Goal: Task Accomplishment & Management: Complete application form

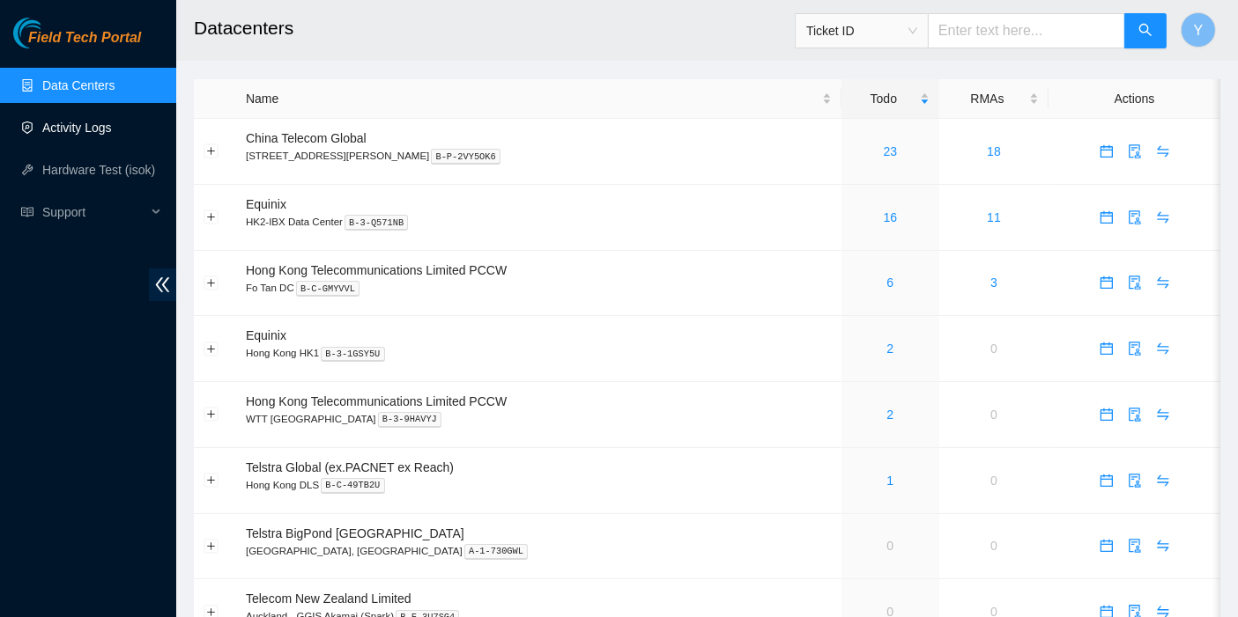
click at [104, 135] on link "Activity Logs" at bounding box center [77, 128] width 70 height 14
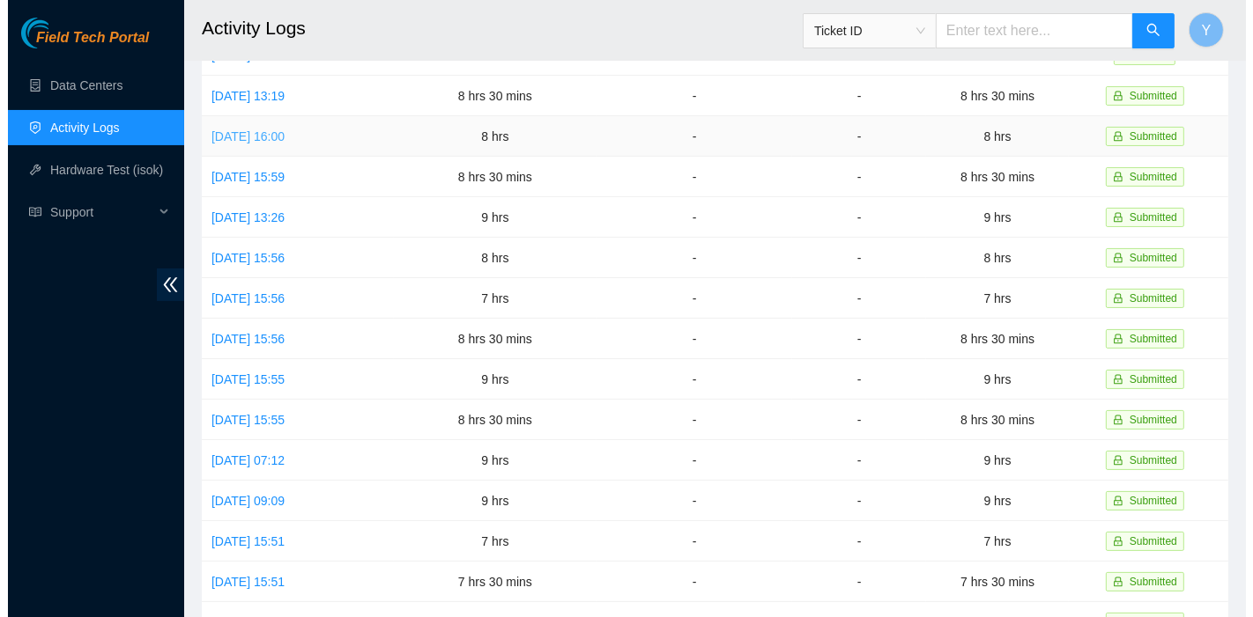
scroll to position [292, 0]
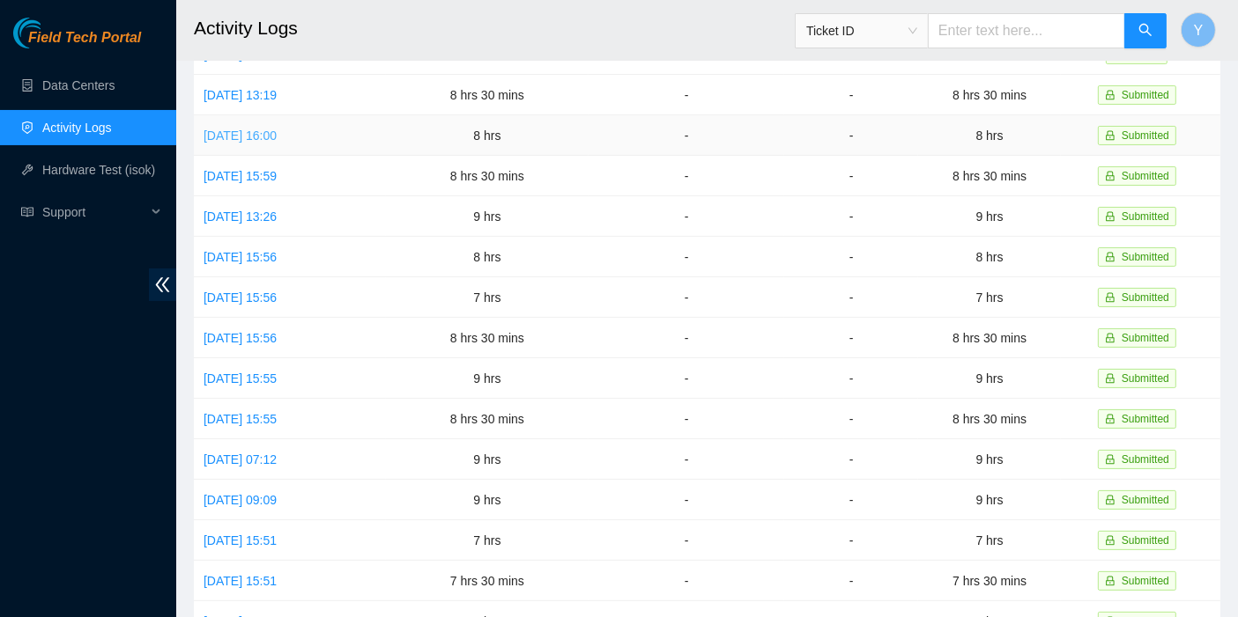
click at [249, 129] on link "[DATE] 16:00" at bounding box center [239, 136] width 73 height 14
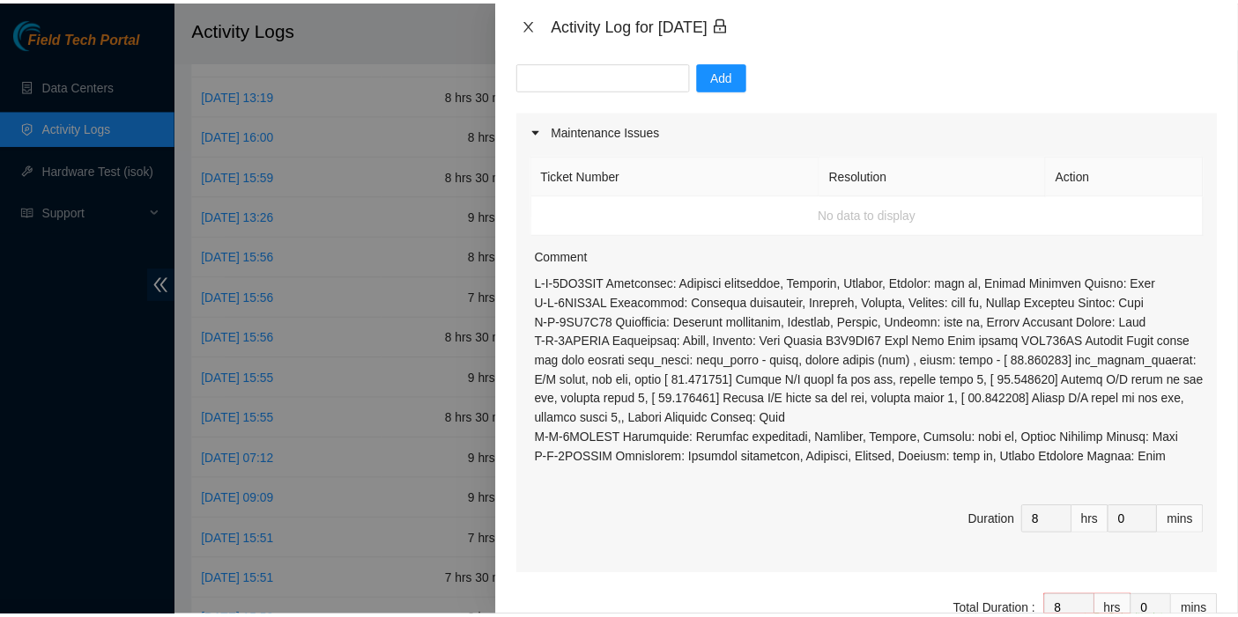
scroll to position [194, 0]
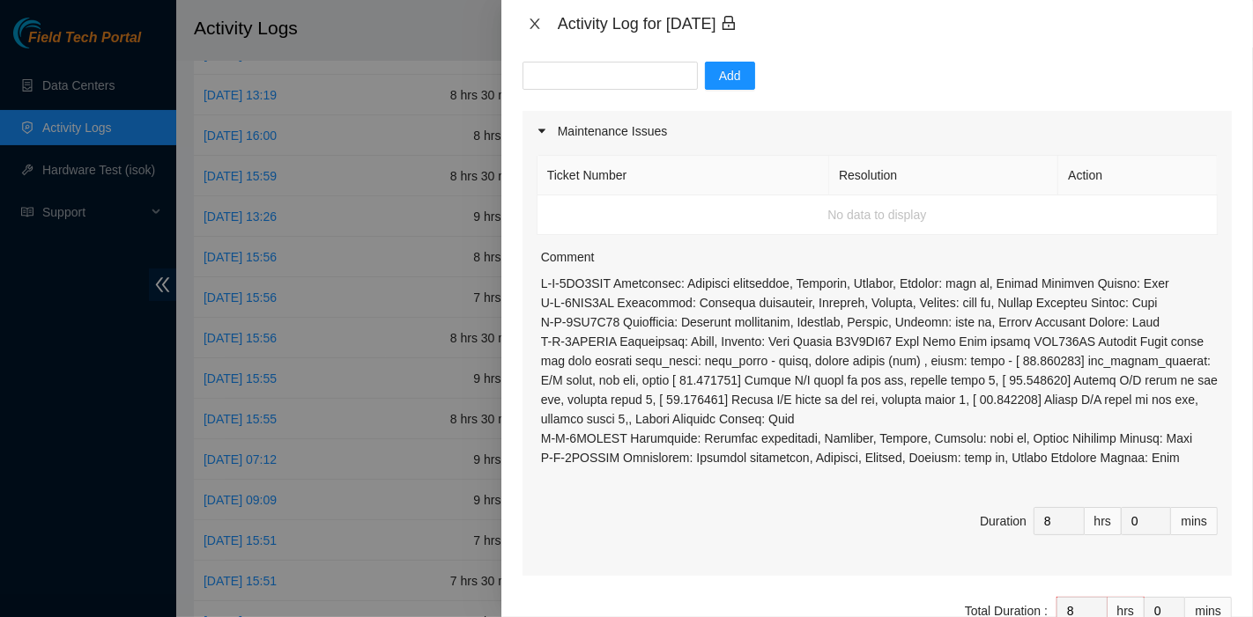
click at [538, 18] on icon "close" at bounding box center [535, 24] width 14 height 14
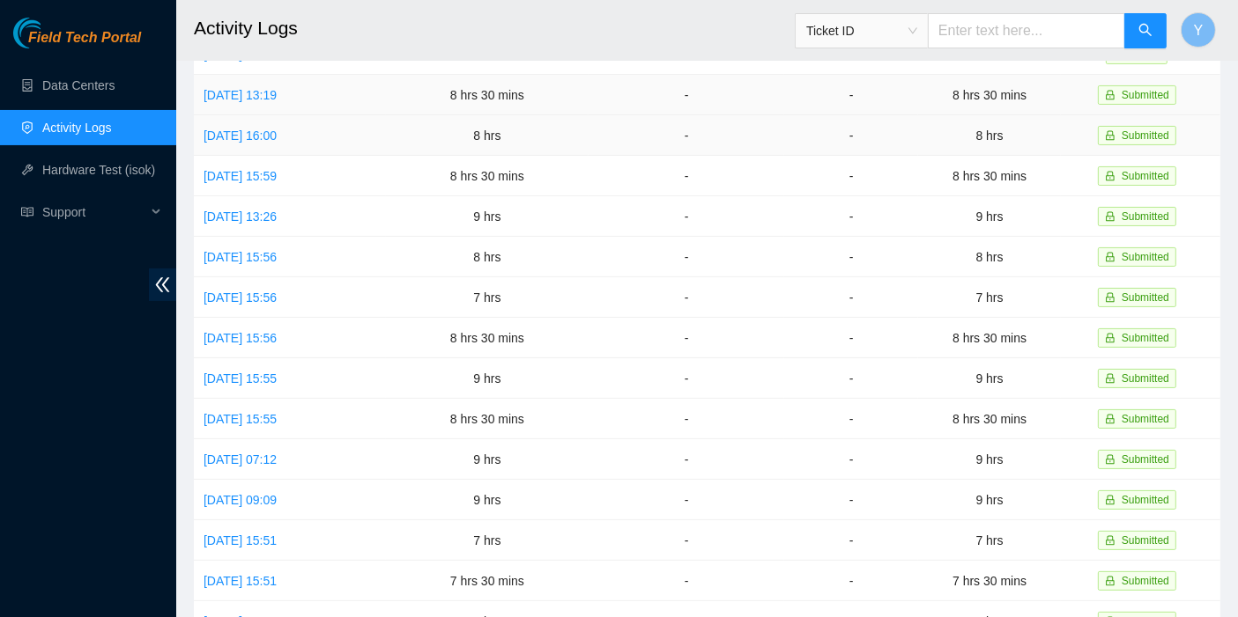
scroll to position [293, 0]
click at [277, 128] on link "[DATE] 16:00" at bounding box center [239, 135] width 73 height 14
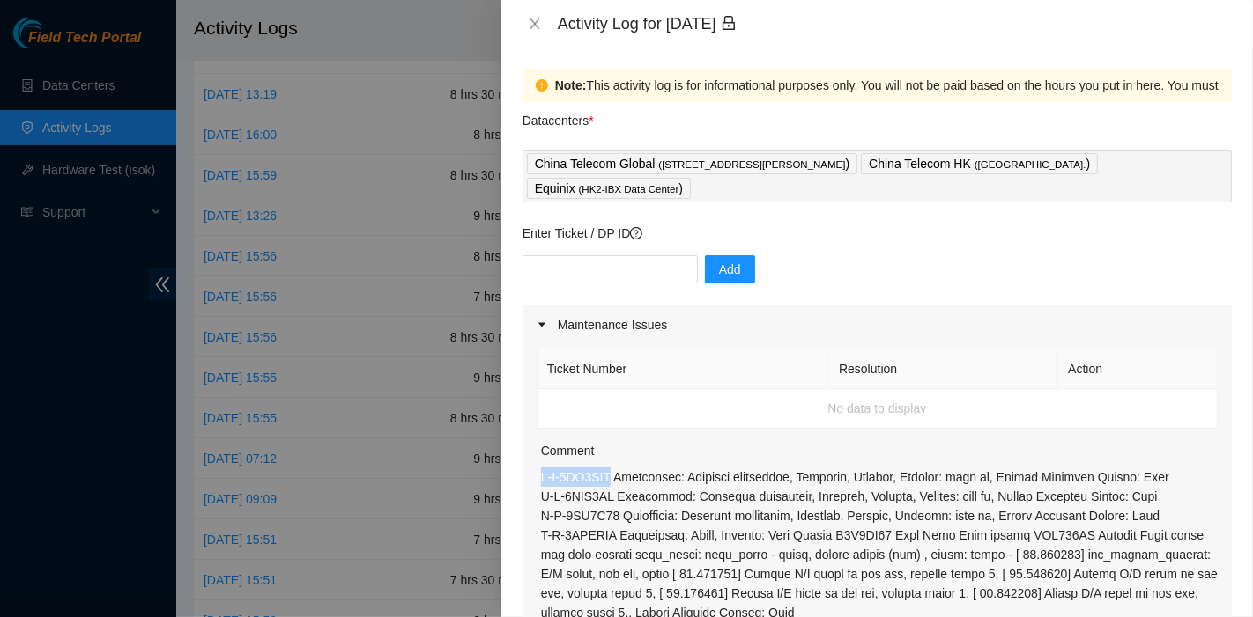
drag, startPoint x: 611, startPoint y: 477, endPoint x: 543, endPoint y: 470, distance: 69.0
click at [543, 470] on p at bounding box center [879, 565] width 676 height 194
copy p "B-V-5NL8TTB"
click at [536, 18] on icon "close" at bounding box center [535, 24] width 14 height 14
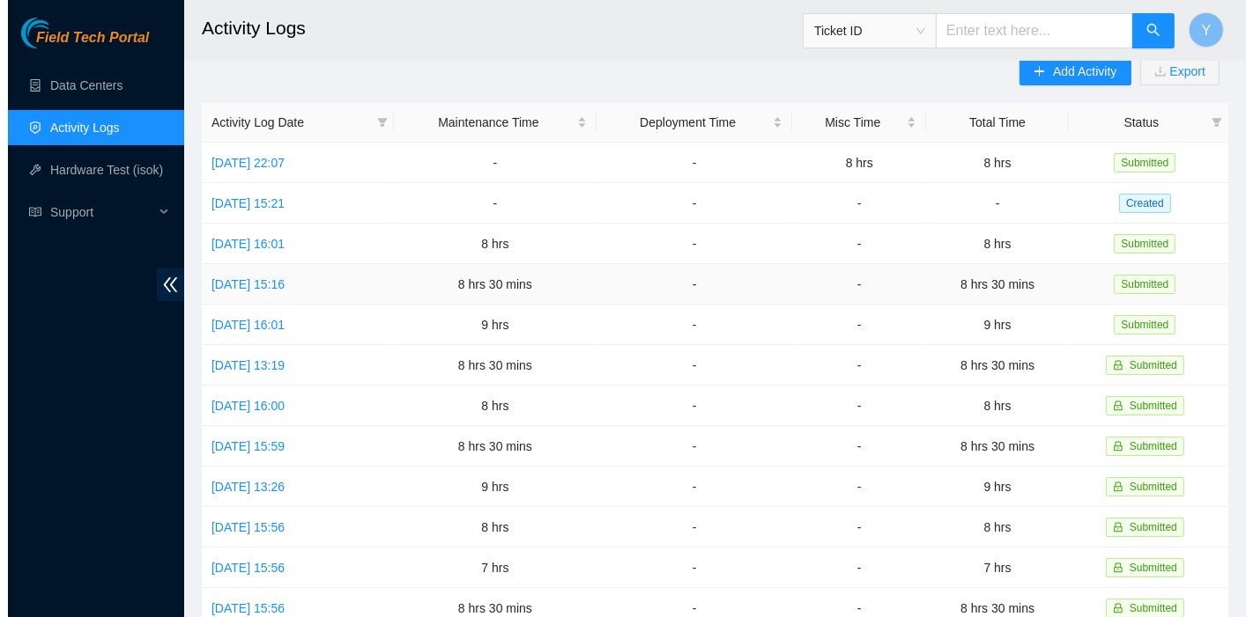
scroll to position [0, 0]
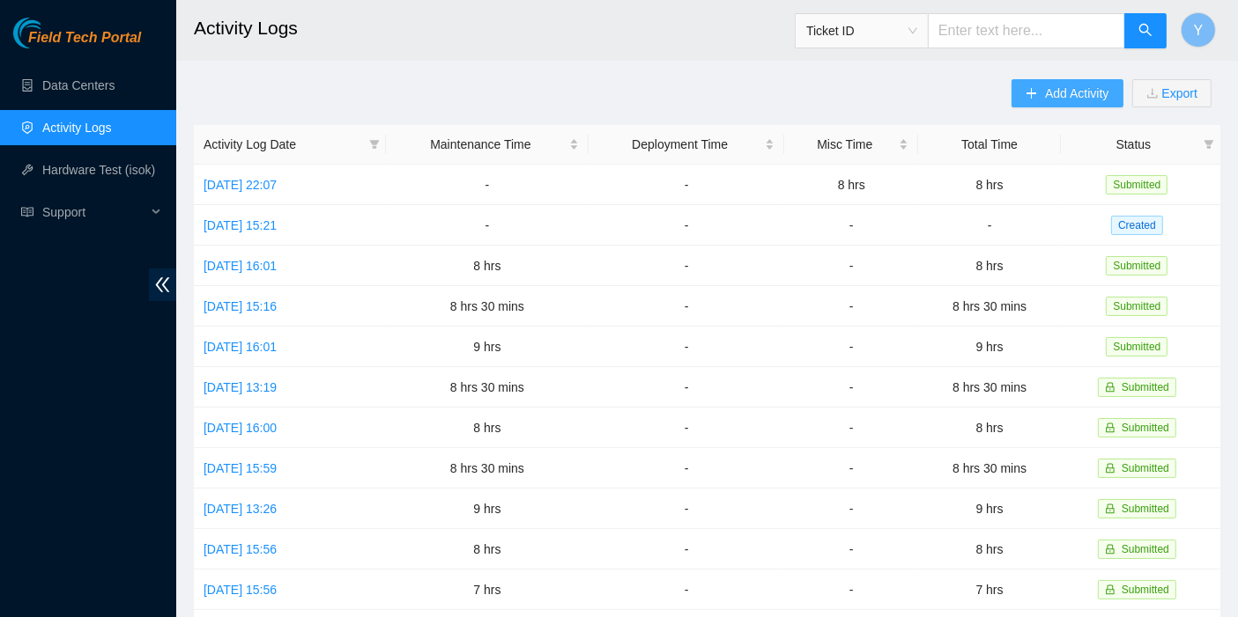
click at [1030, 88] on icon "plus" at bounding box center [1031, 93] width 12 height 12
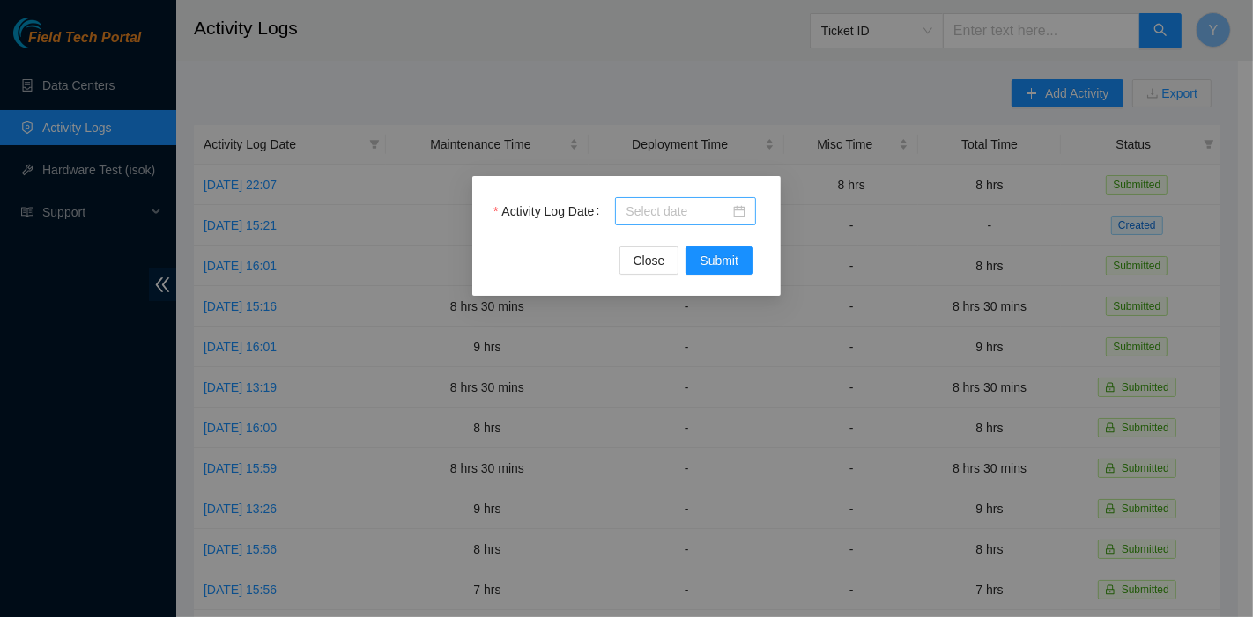
click at [735, 213] on div at bounding box center [685, 211] width 120 height 19
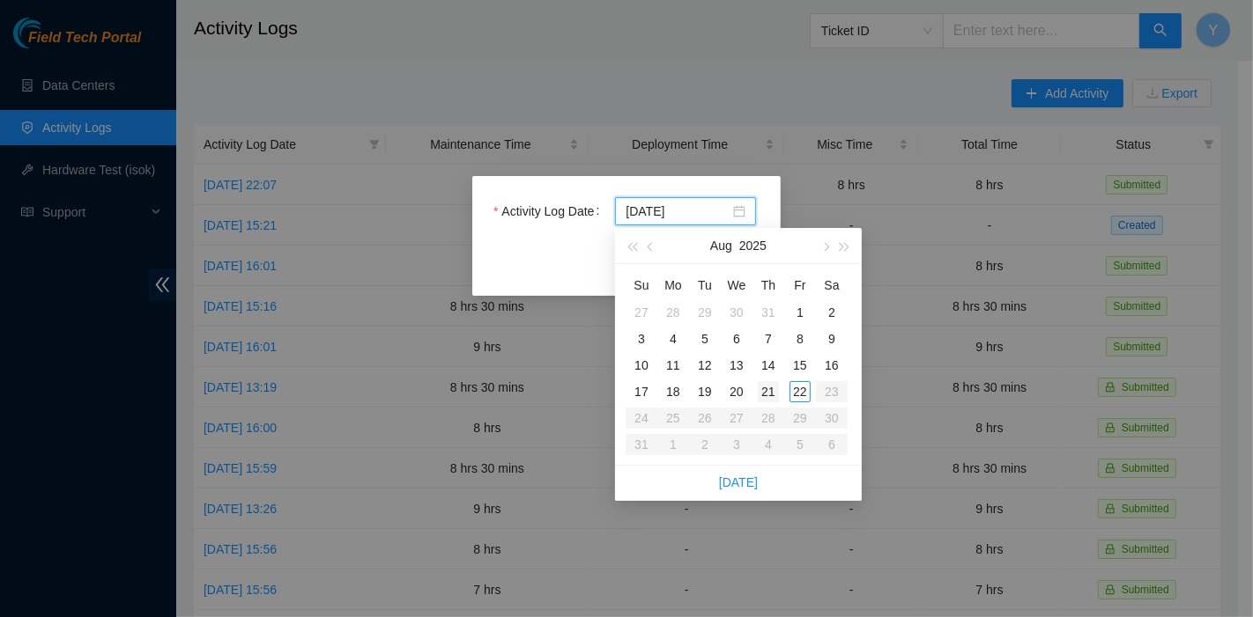
type input "[DATE]"
click at [737, 391] on div "20" at bounding box center [736, 391] width 21 height 21
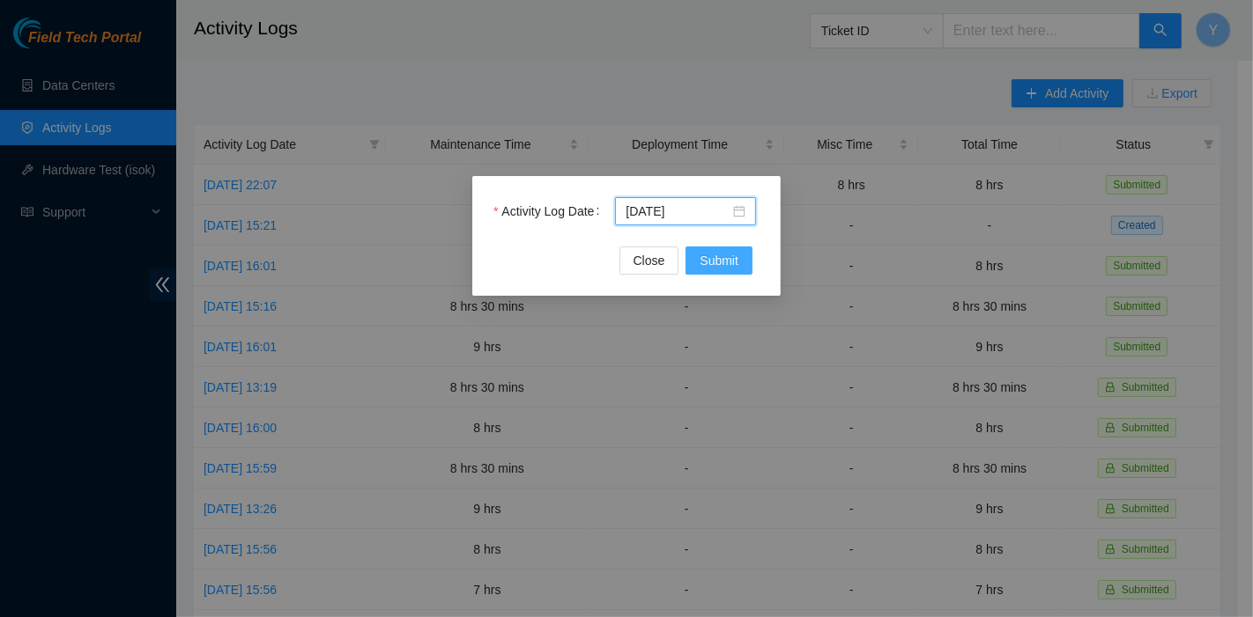
click at [705, 262] on span "Submit" at bounding box center [718, 260] width 39 height 19
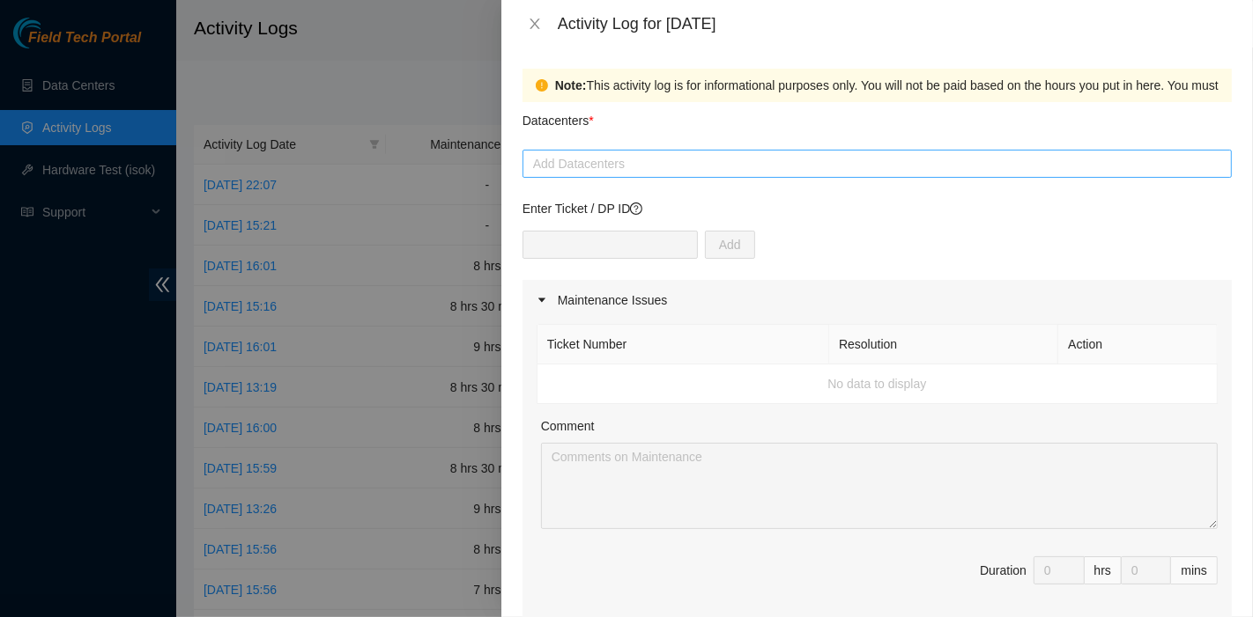
click at [618, 168] on div at bounding box center [877, 163] width 700 height 21
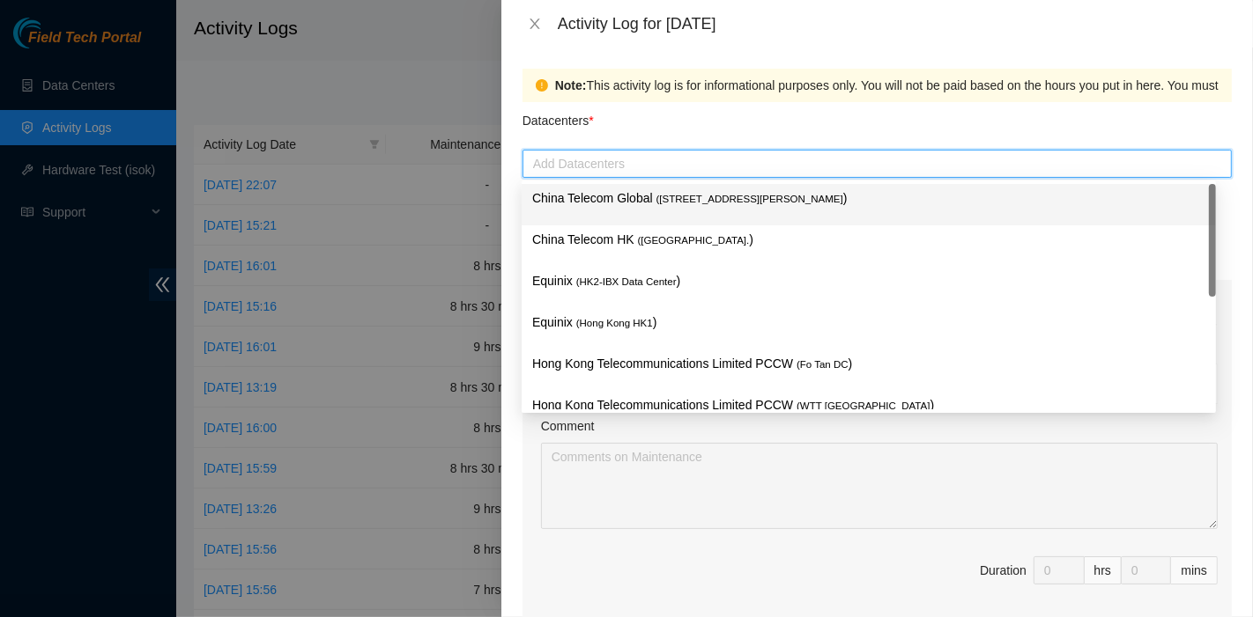
click at [617, 202] on p "China Telecom Global ( [STREET_ADDRESS][PERSON_NAME] )" at bounding box center [868, 198] width 673 height 20
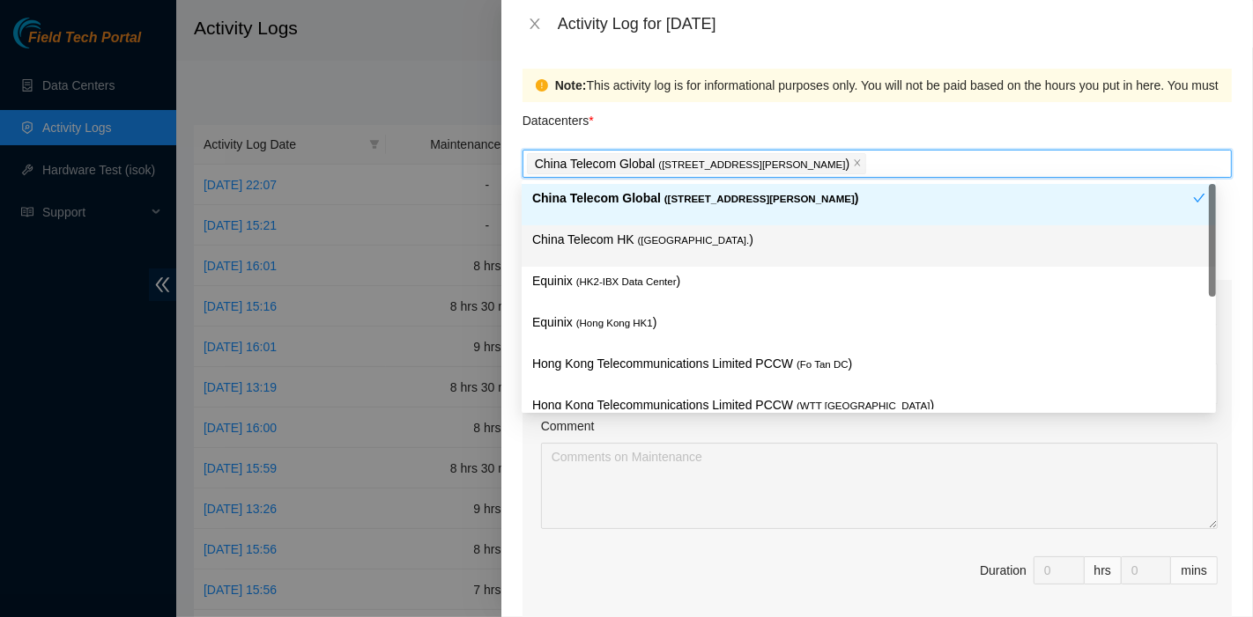
click at [623, 240] on p "China Telecom HK ( [GEOGRAPHIC_DATA] )" at bounding box center [868, 240] width 673 height 20
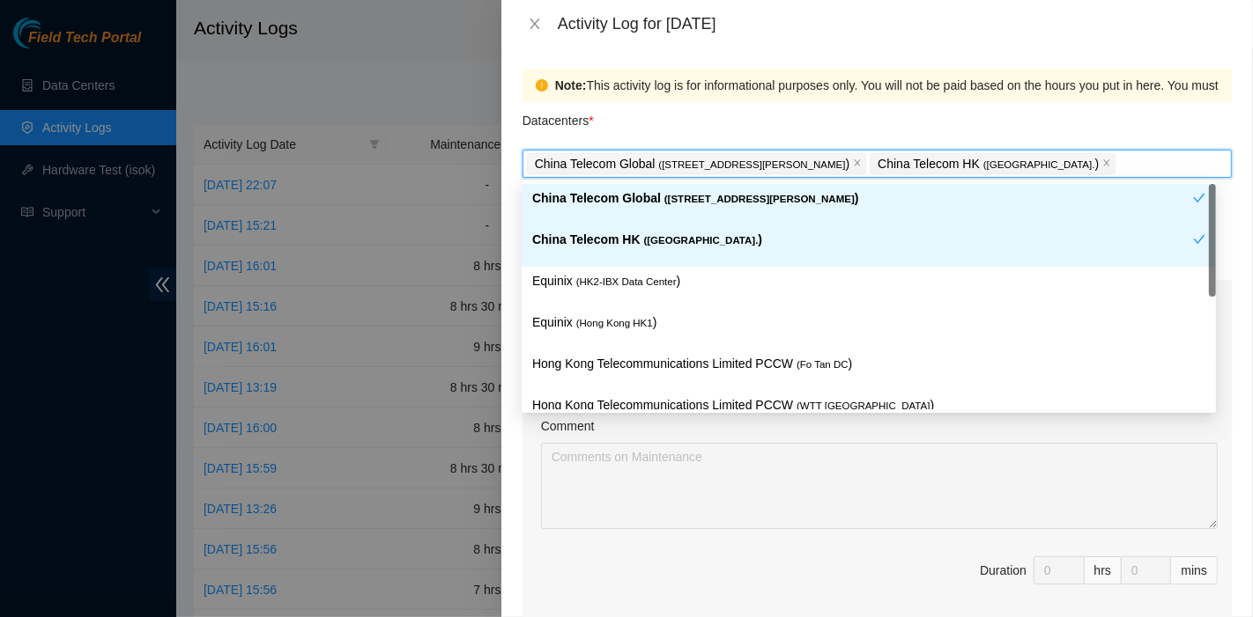
click at [626, 289] on p "Equinix ( HK2-IBX Data Center )" at bounding box center [868, 281] width 673 height 20
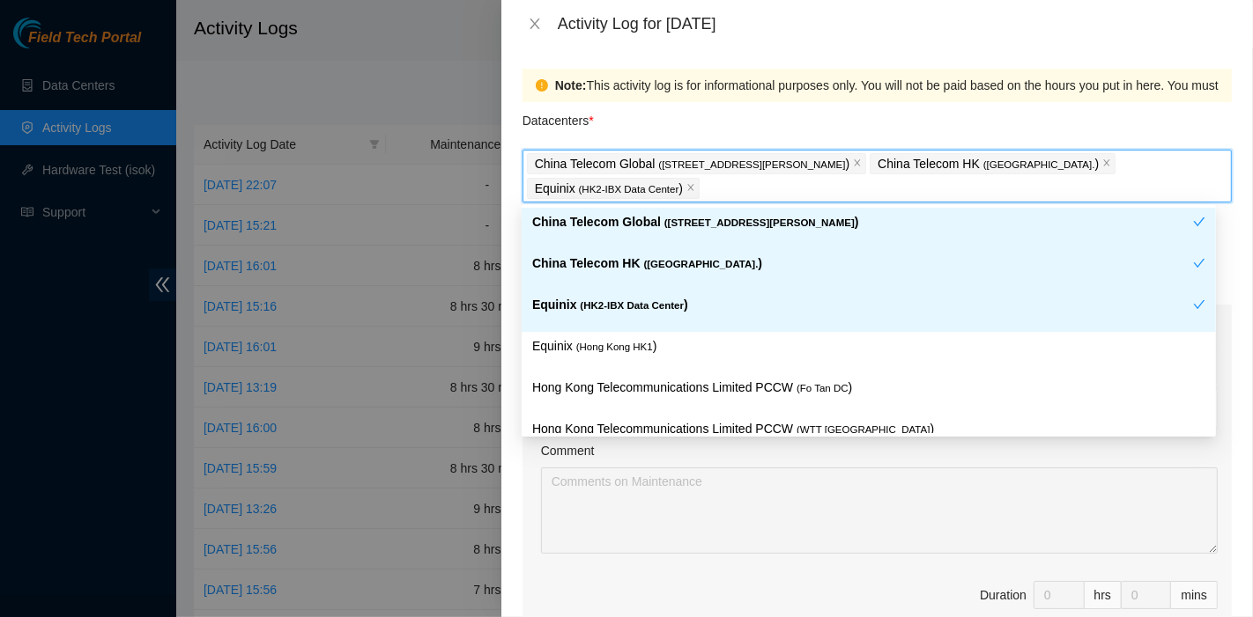
click at [632, 328] on div "Equinix ( HK2-IBX Data Center )" at bounding box center [868, 311] width 694 height 41
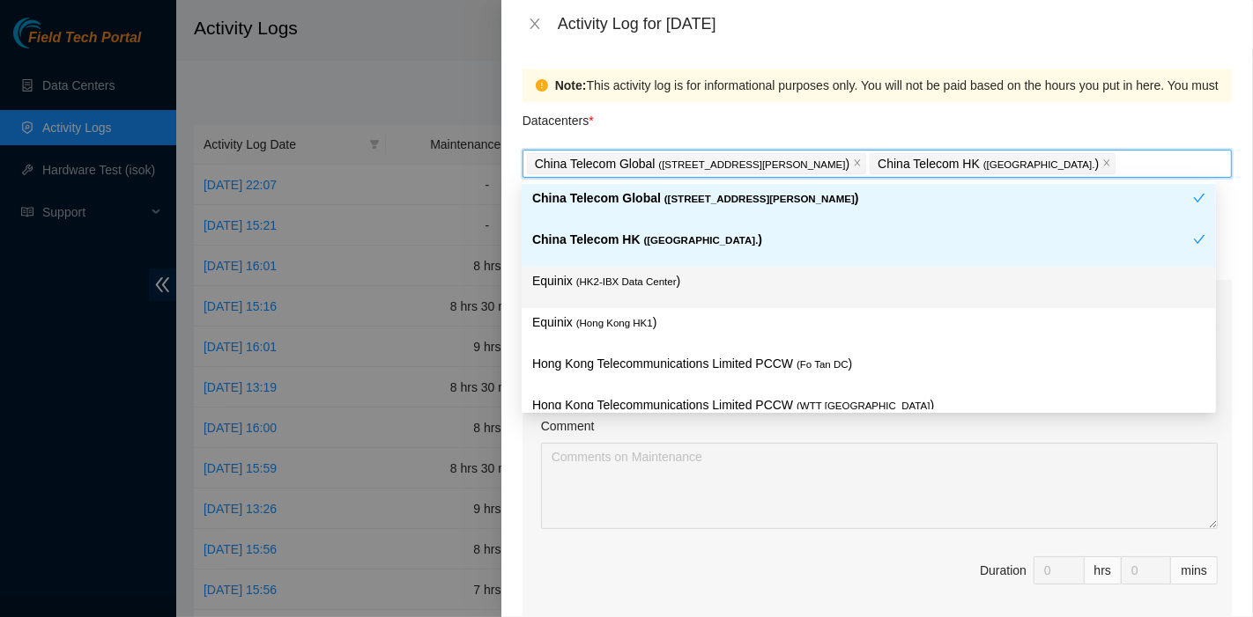
click at [641, 325] on span "( [GEOGRAPHIC_DATA] HK1" at bounding box center [614, 323] width 77 height 11
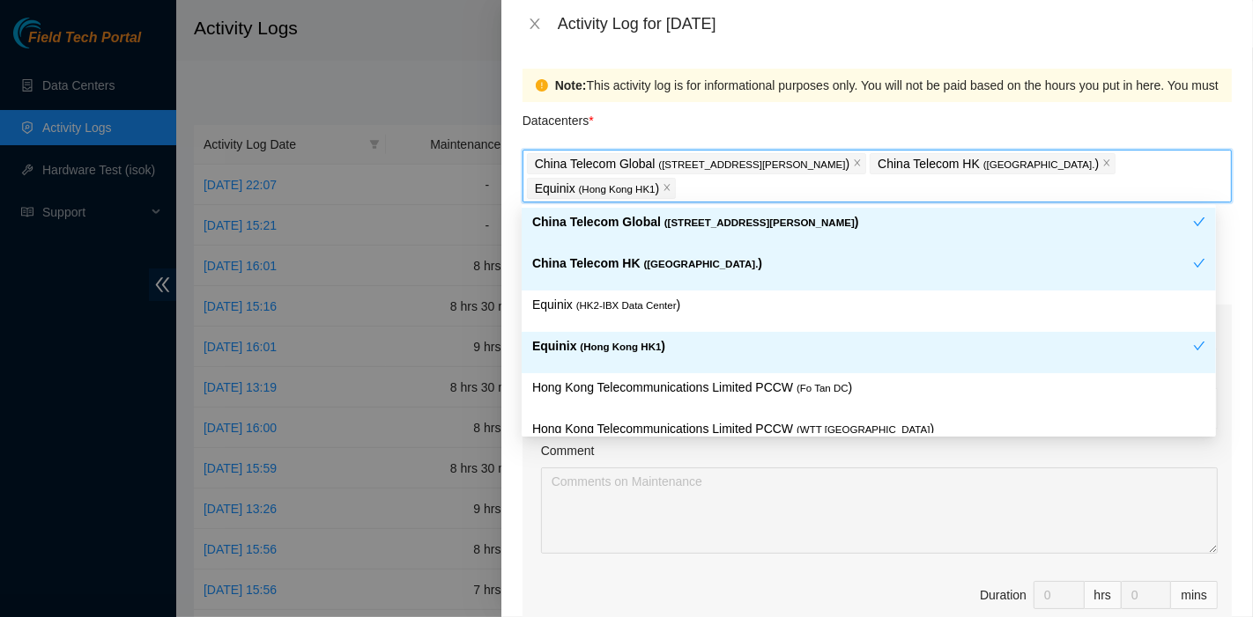
click at [632, 285] on div "China Telecom HK ( [GEOGRAPHIC_DATA] )" at bounding box center [868, 269] width 694 height 41
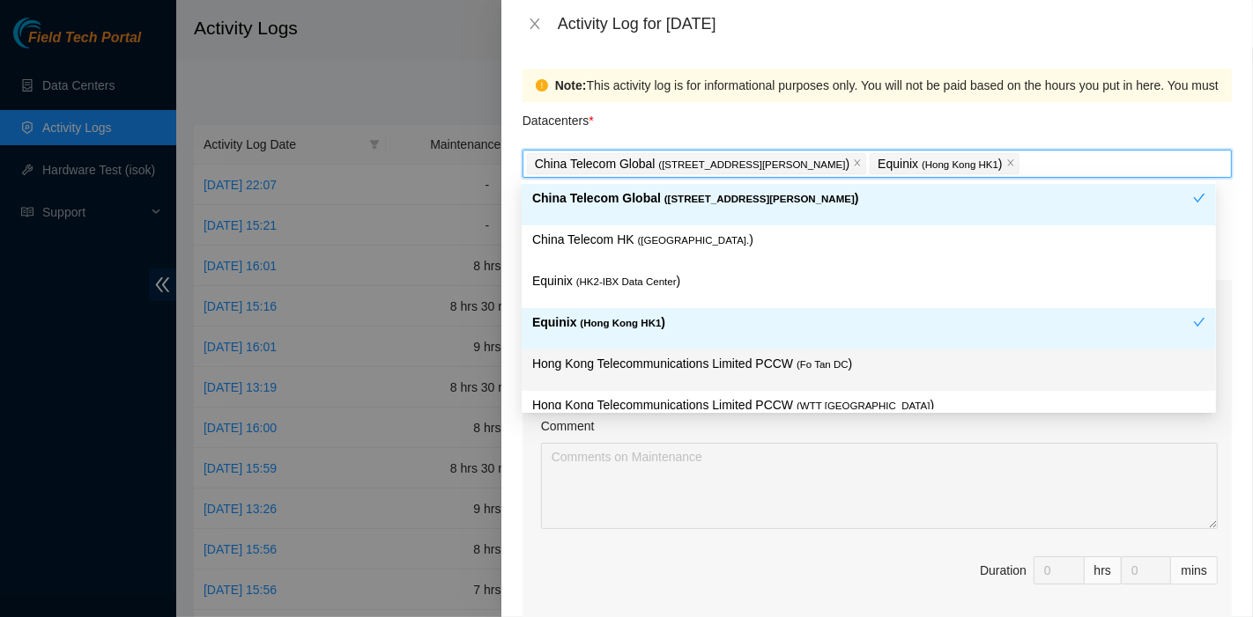
click at [746, 373] on div "Hong Kong Telecommunications Limited PCCW ( Fo Tan DC )" at bounding box center [868, 370] width 673 height 33
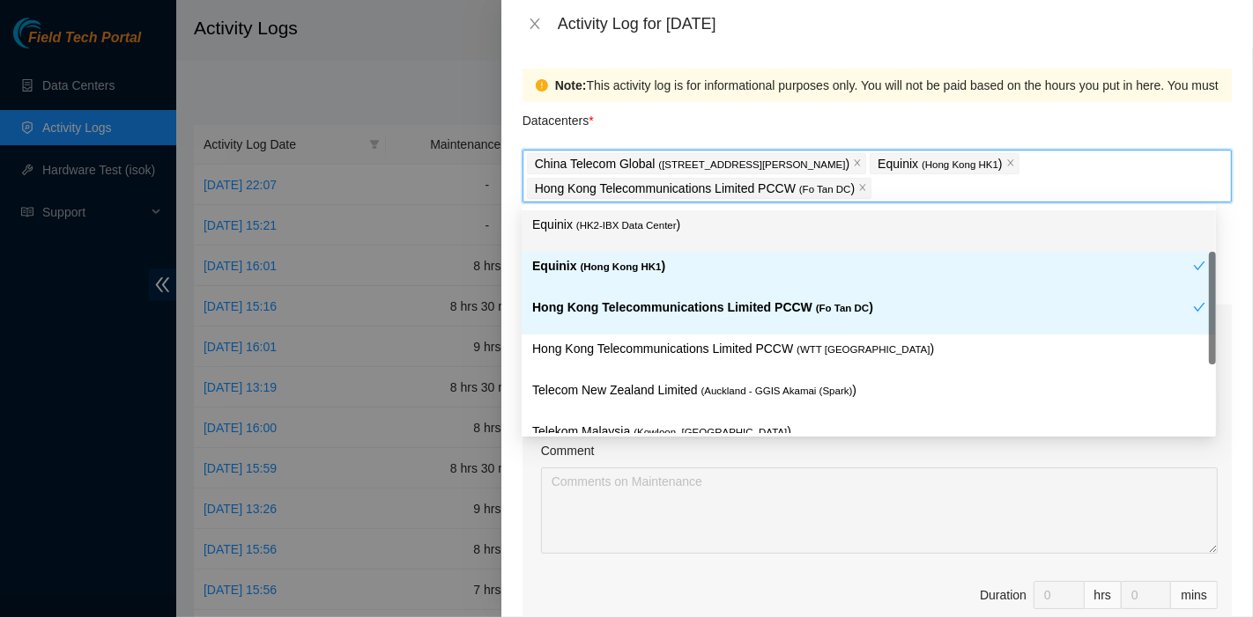
click at [641, 236] on div "Equinix ( HK2-IBX Data Center )" at bounding box center [868, 231] width 673 height 33
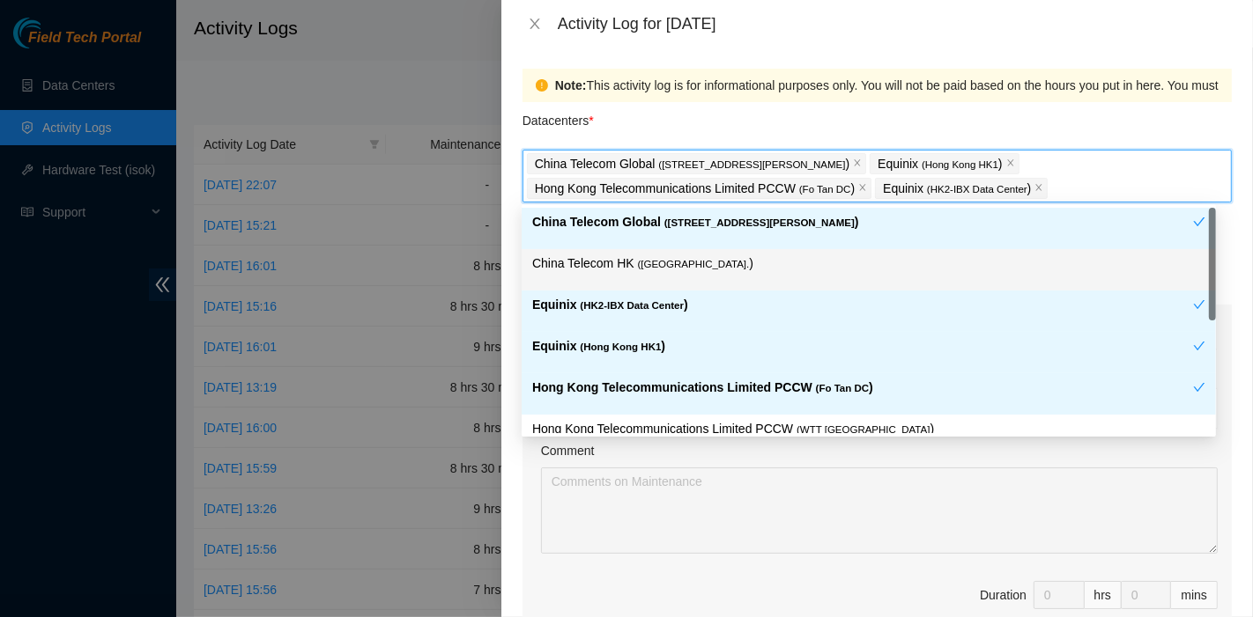
click at [682, 275] on div "China Telecom HK ( [GEOGRAPHIC_DATA] )" at bounding box center [868, 270] width 673 height 33
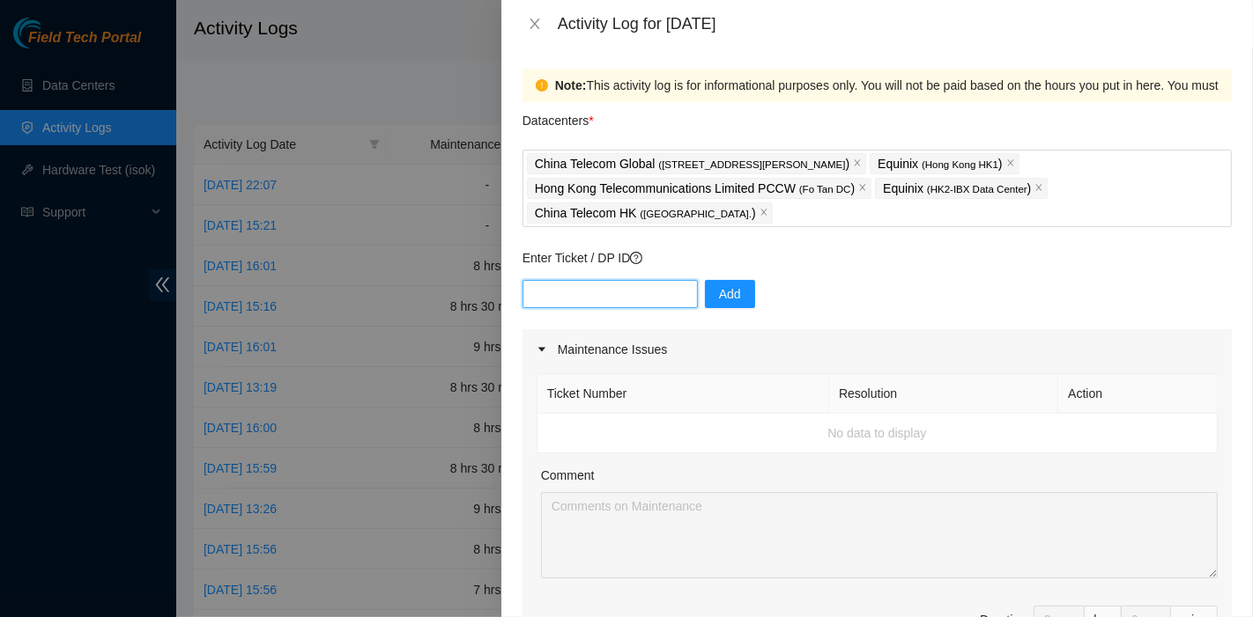
click at [586, 287] on input "text" at bounding box center [609, 294] width 175 height 28
paste input "B-V-5NL8TTB"
click at [542, 295] on input "B-V-5NL8TTB" at bounding box center [609, 294] width 175 height 28
click at [536, 294] on input "B-V-5NL8TTB" at bounding box center [609, 294] width 175 height 28
type input "B-V-5NL8TTB"
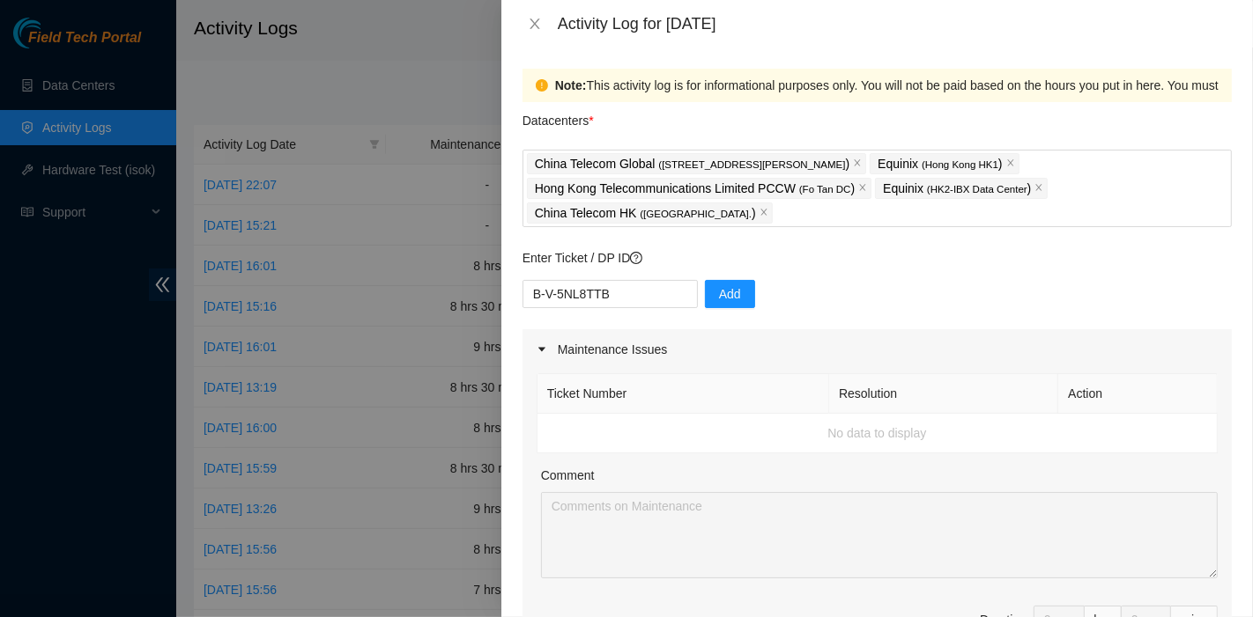
click at [710, 308] on div "B-V-5NL8TTB Add" at bounding box center [876, 304] width 709 height 49
click at [719, 300] on span "Add" at bounding box center [730, 294] width 22 height 19
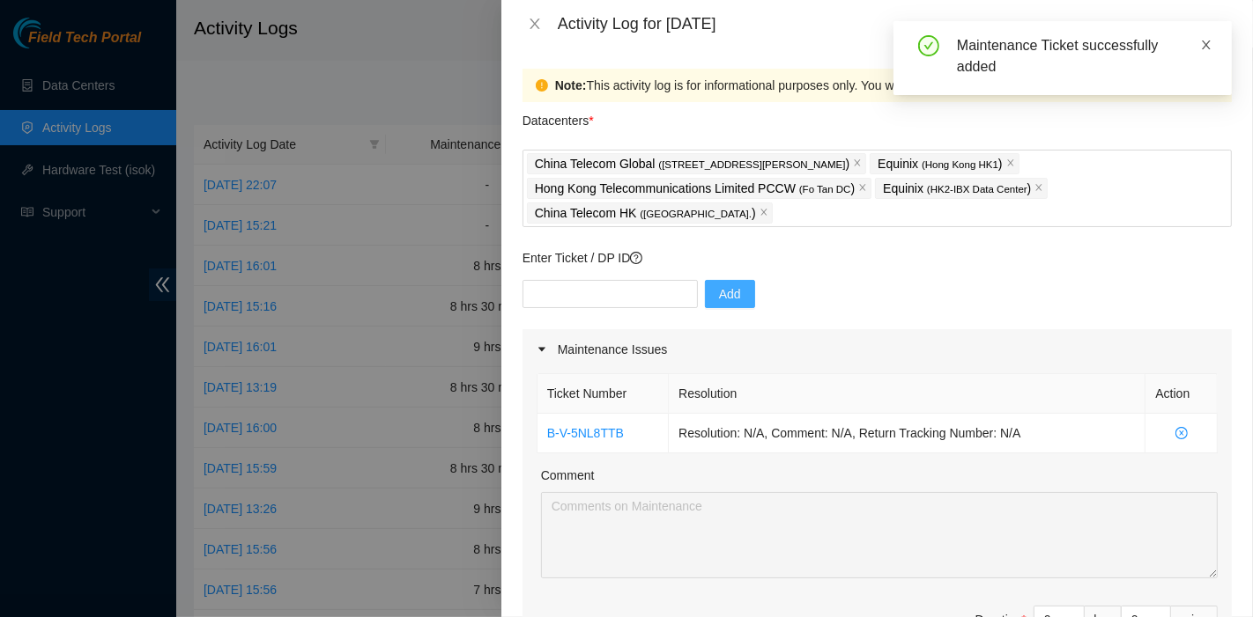
click at [1207, 45] on icon "close" at bounding box center [1205, 45] width 9 height 9
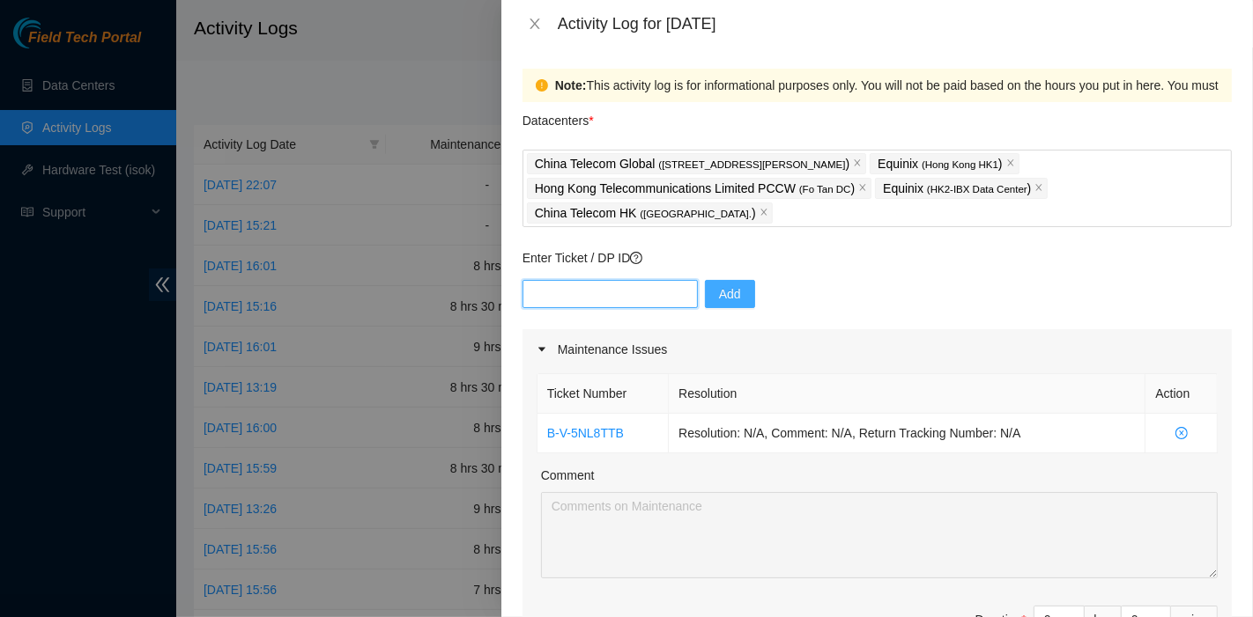
click at [575, 302] on input "text" at bounding box center [609, 294] width 175 height 28
paste input "B-V-5SYD0LV"
click at [684, 293] on input "B-V-5SYD0LV" at bounding box center [609, 294] width 175 height 28
type input "B-V-5SYD0LV"
click at [719, 298] on span "Add" at bounding box center [730, 294] width 22 height 19
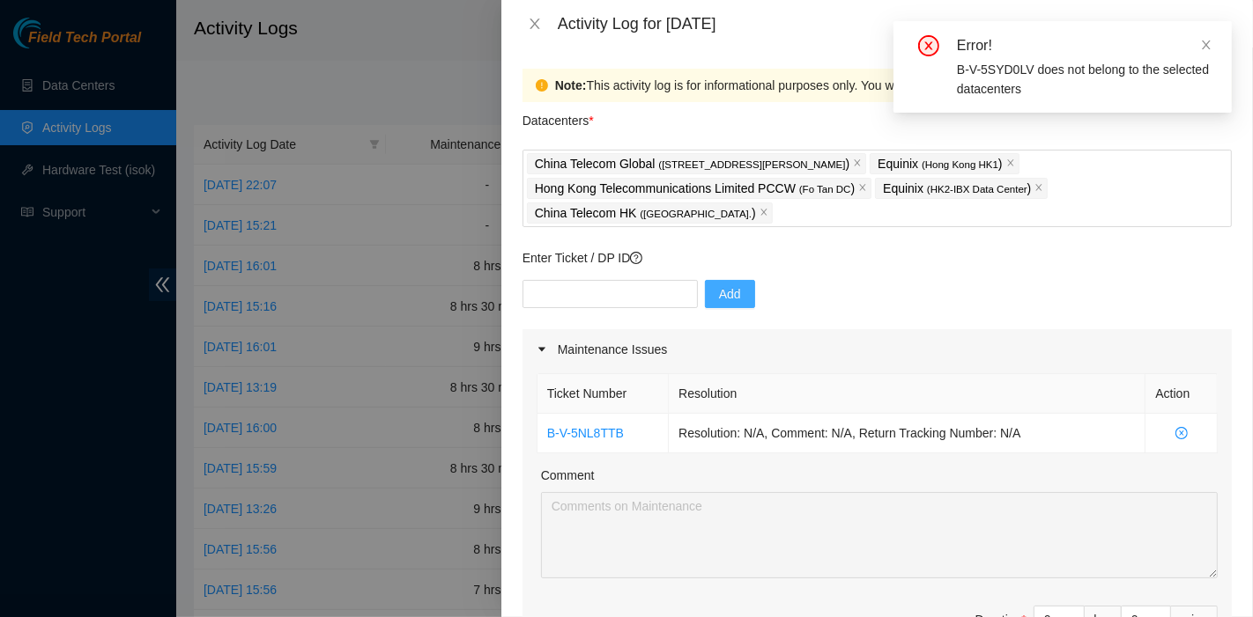
click at [832, 330] on div "Maintenance Issues" at bounding box center [876, 349] width 709 height 41
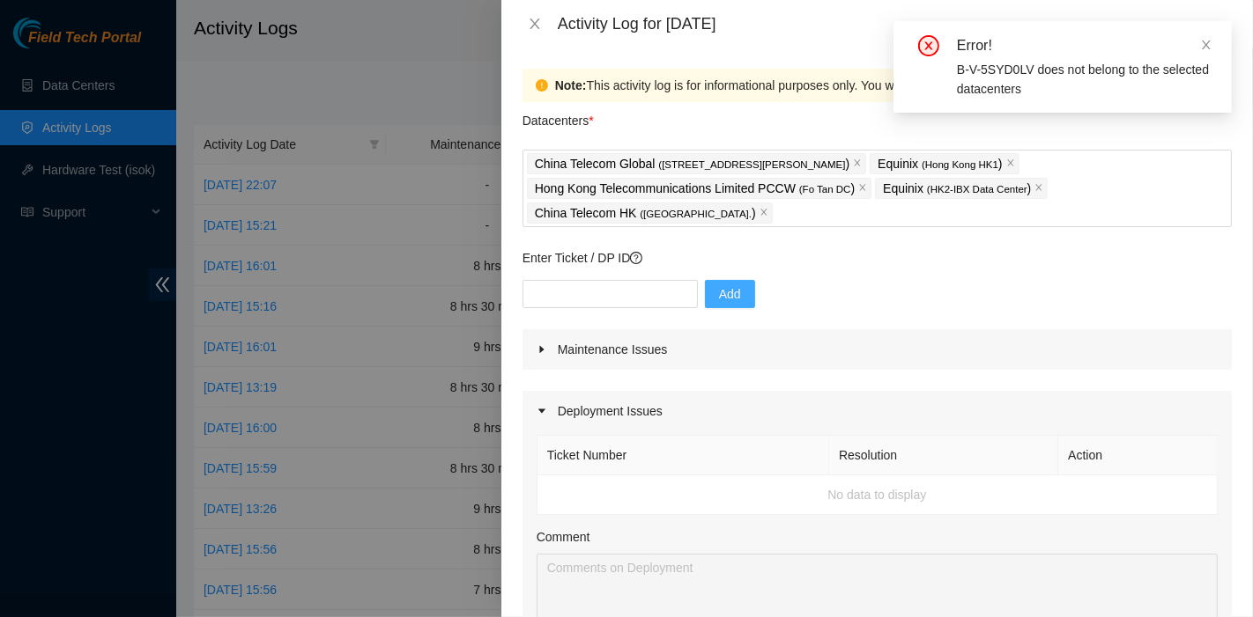
click at [607, 275] on div "Enter Ticket / DP ID Add" at bounding box center [876, 288] width 709 height 81
click at [607, 286] on input "text" at bounding box center [609, 294] width 175 height 28
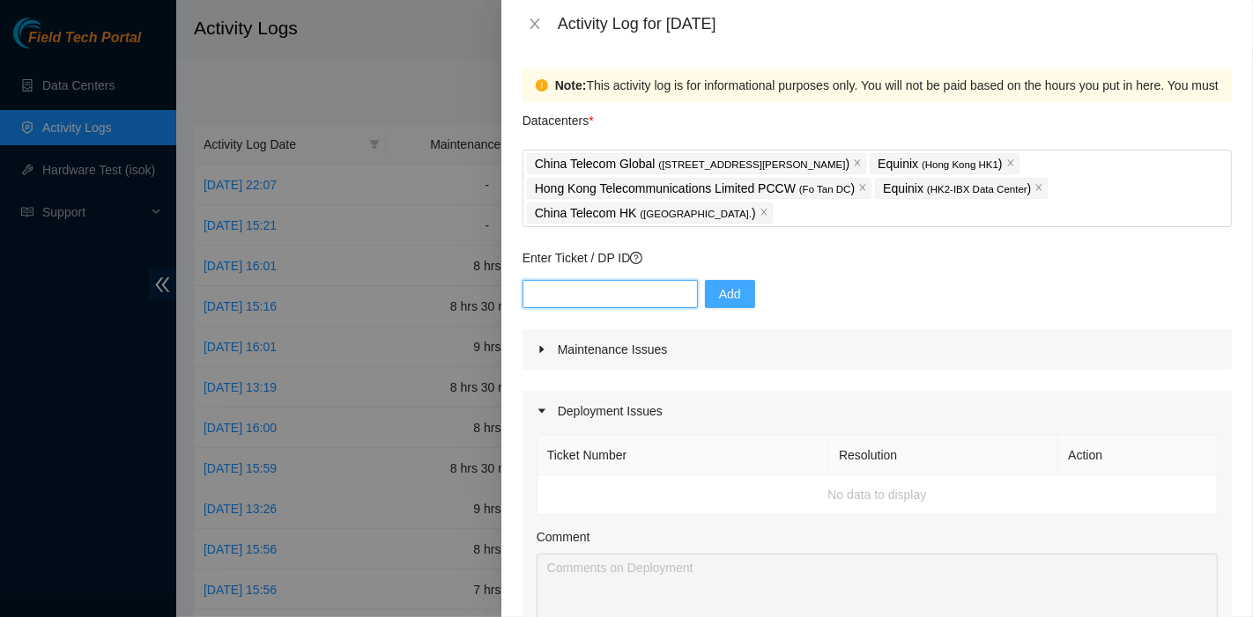
paste input "B-V-5SYD0M6"
type input "B-V-5SYD0M6"
click at [721, 293] on span "Add" at bounding box center [730, 294] width 22 height 19
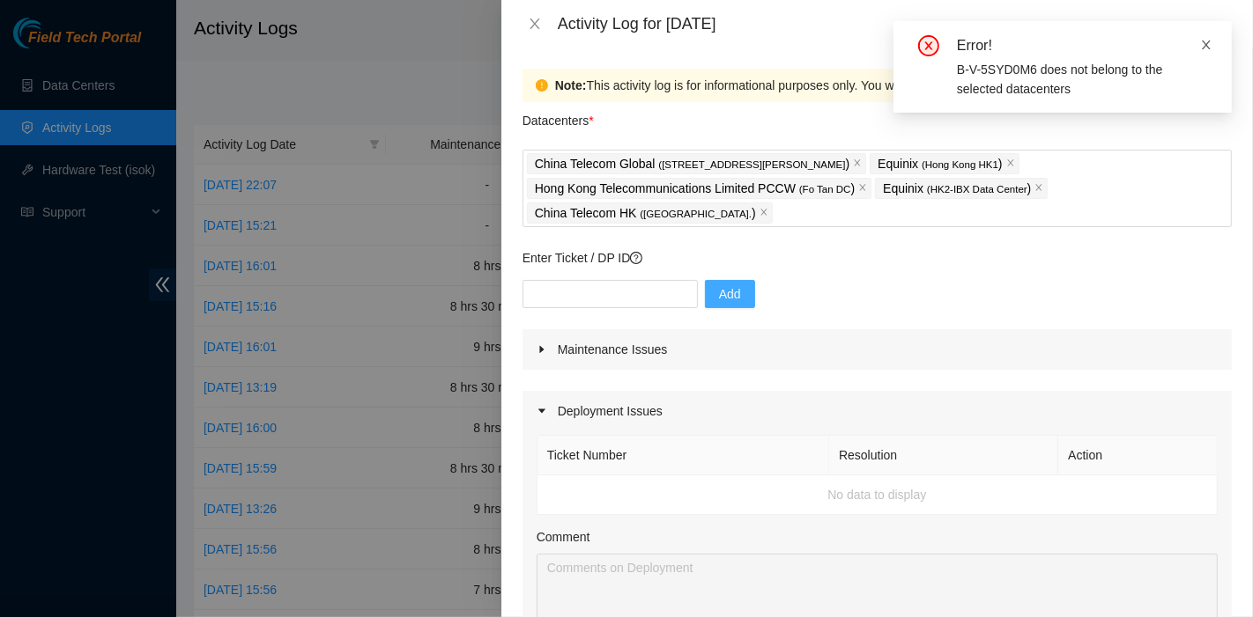
click at [1208, 44] on icon "close" at bounding box center [1206, 45] width 12 height 12
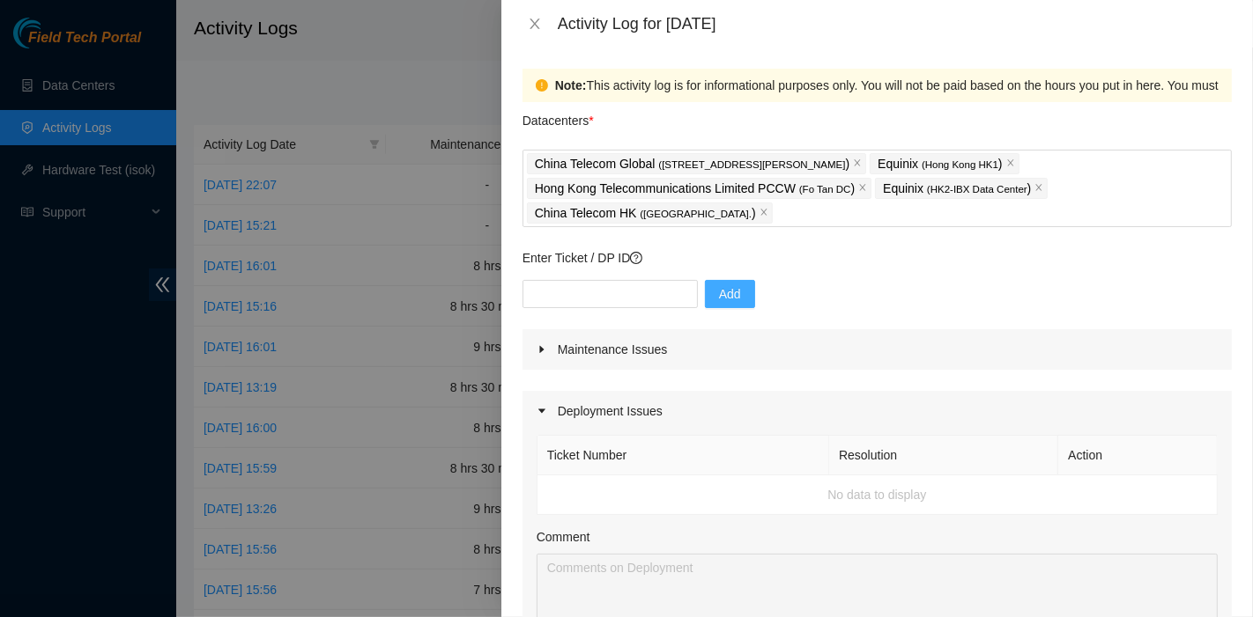
click at [850, 300] on div "Add" at bounding box center [876, 304] width 709 height 49
click at [630, 276] on div "Enter Ticket / DP ID Add" at bounding box center [876, 288] width 709 height 81
click at [641, 287] on input "text" at bounding box center [609, 294] width 175 height 28
paste input "B-V-5SM5YD2"
type input "B-V-5SM5YD2"
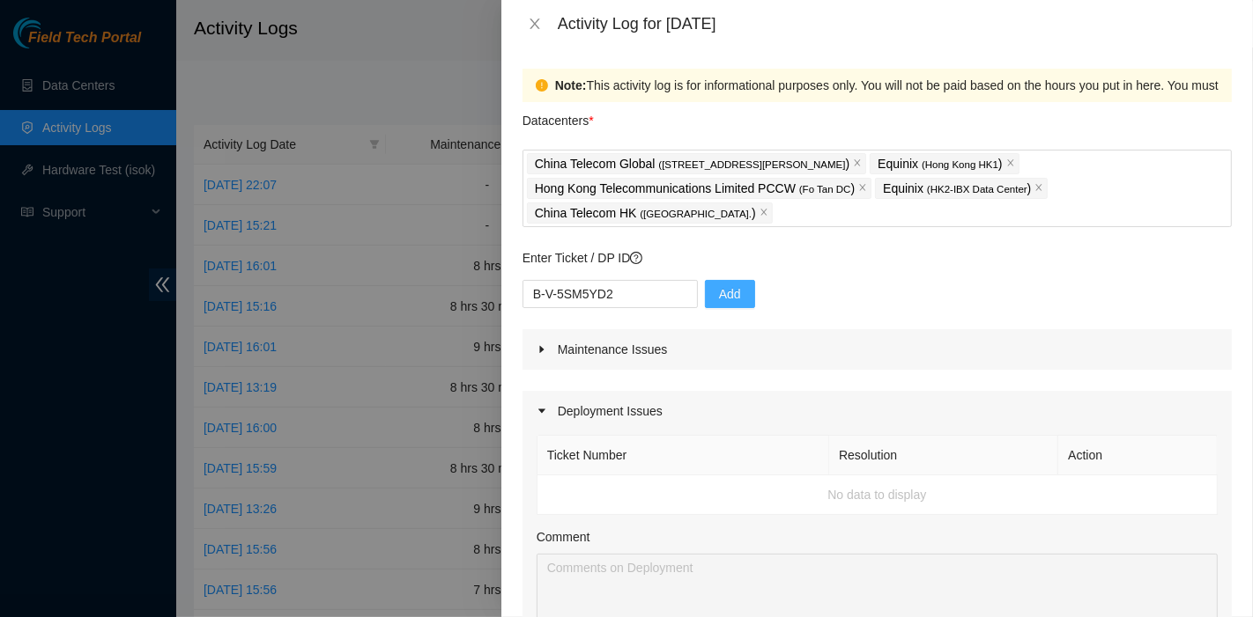
click at [723, 291] on span "Add" at bounding box center [730, 294] width 22 height 19
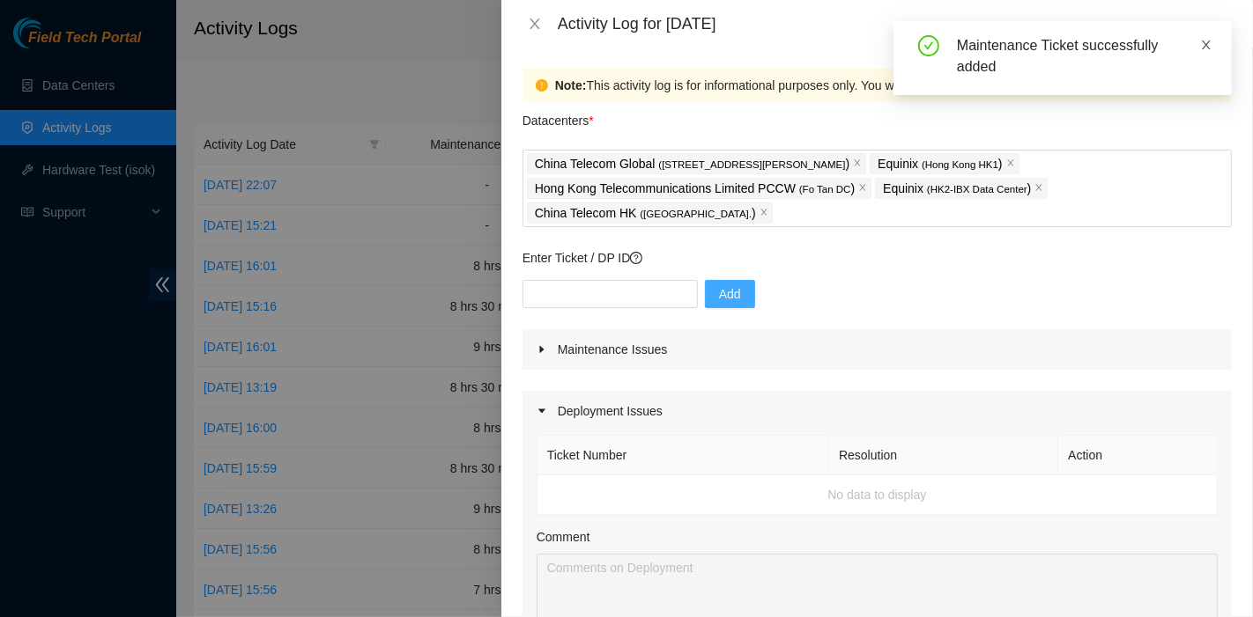
click at [1204, 42] on icon "close" at bounding box center [1205, 45] width 9 height 9
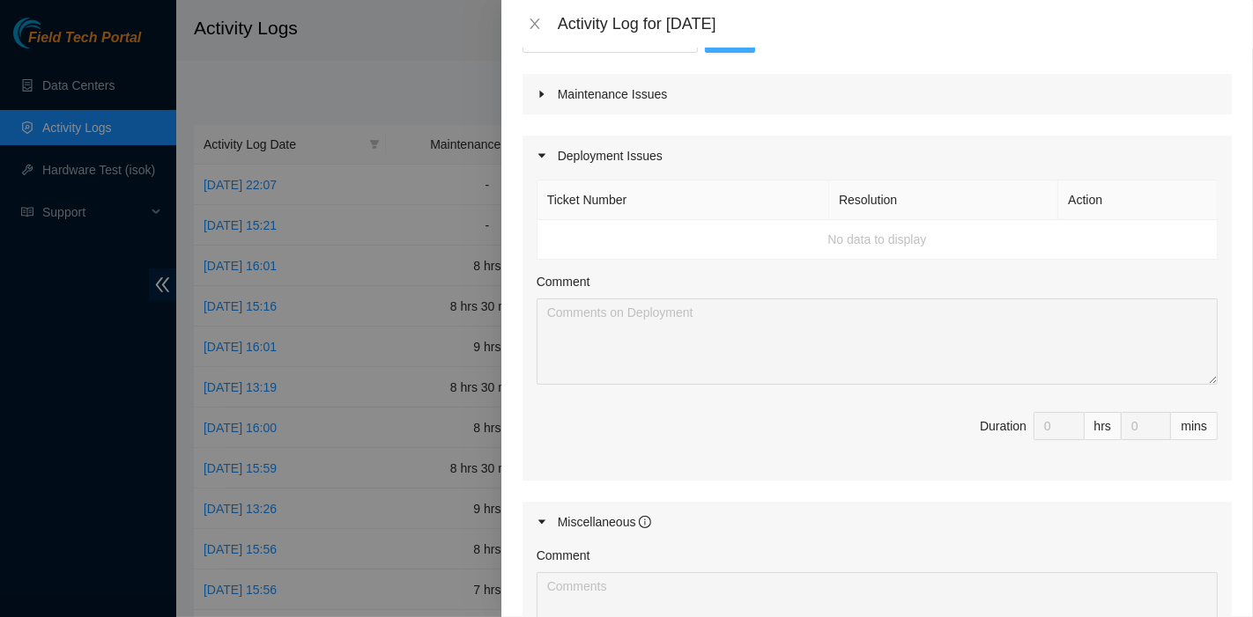
click at [633, 107] on div "Maintenance Issues" at bounding box center [876, 94] width 709 height 41
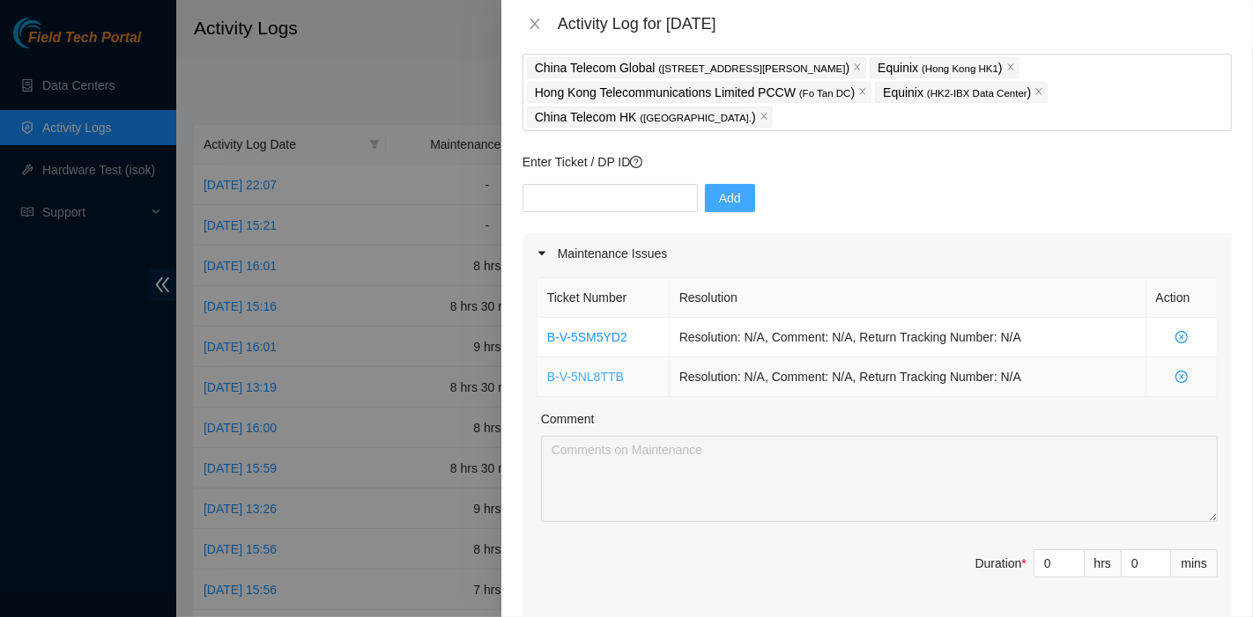
click at [583, 376] on link "B-V-5NL8TTB" at bounding box center [585, 377] width 77 height 14
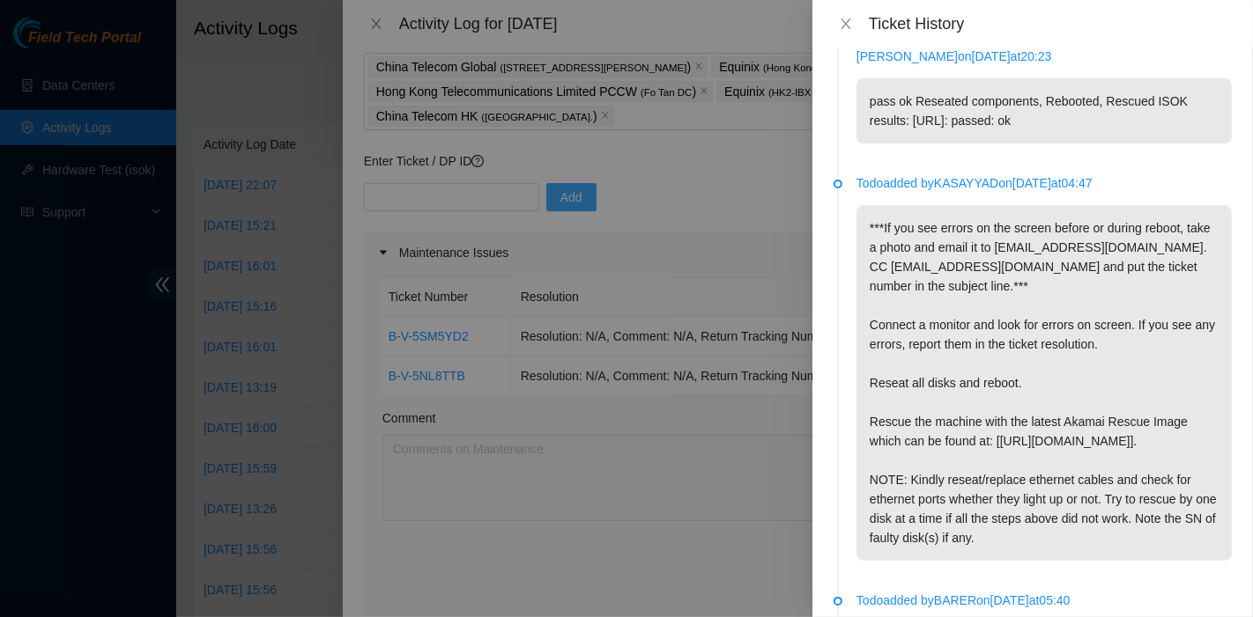
scroll to position [2545, 0]
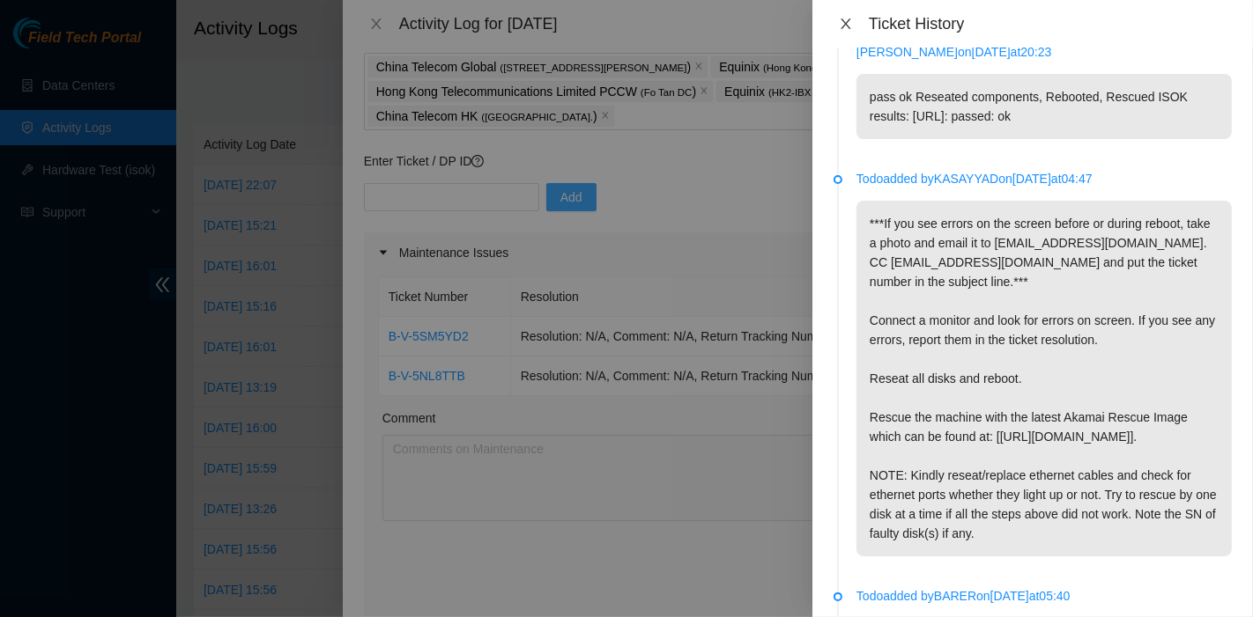
click at [853, 17] on icon "close" at bounding box center [846, 24] width 14 height 14
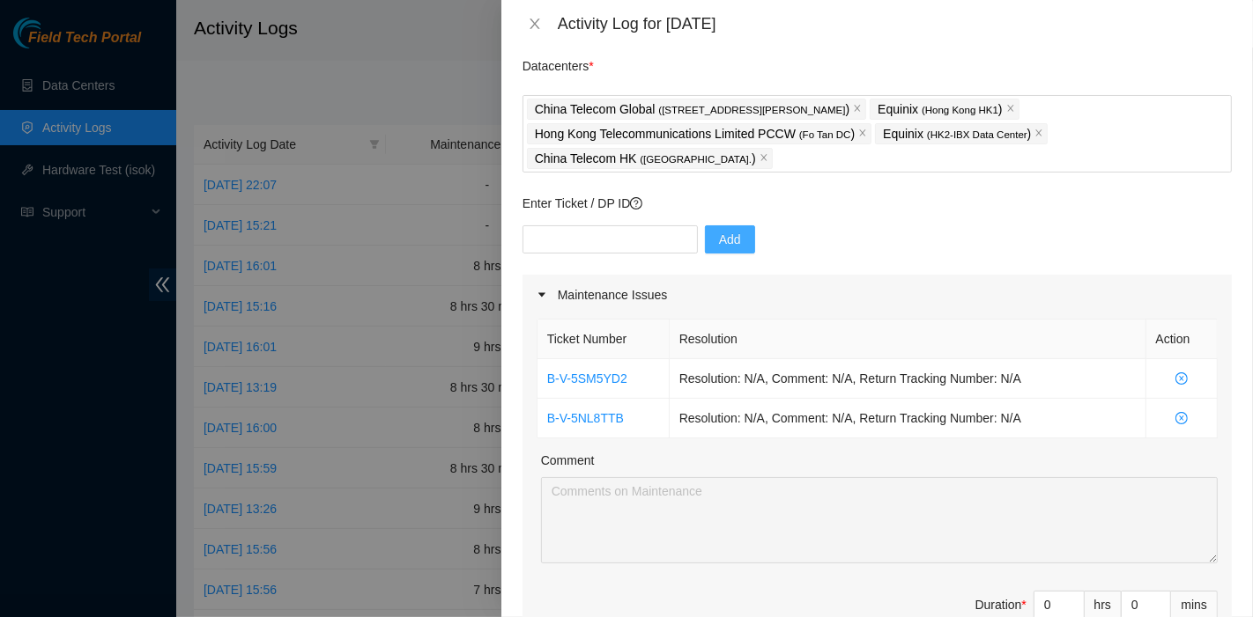
scroll to position [0, 0]
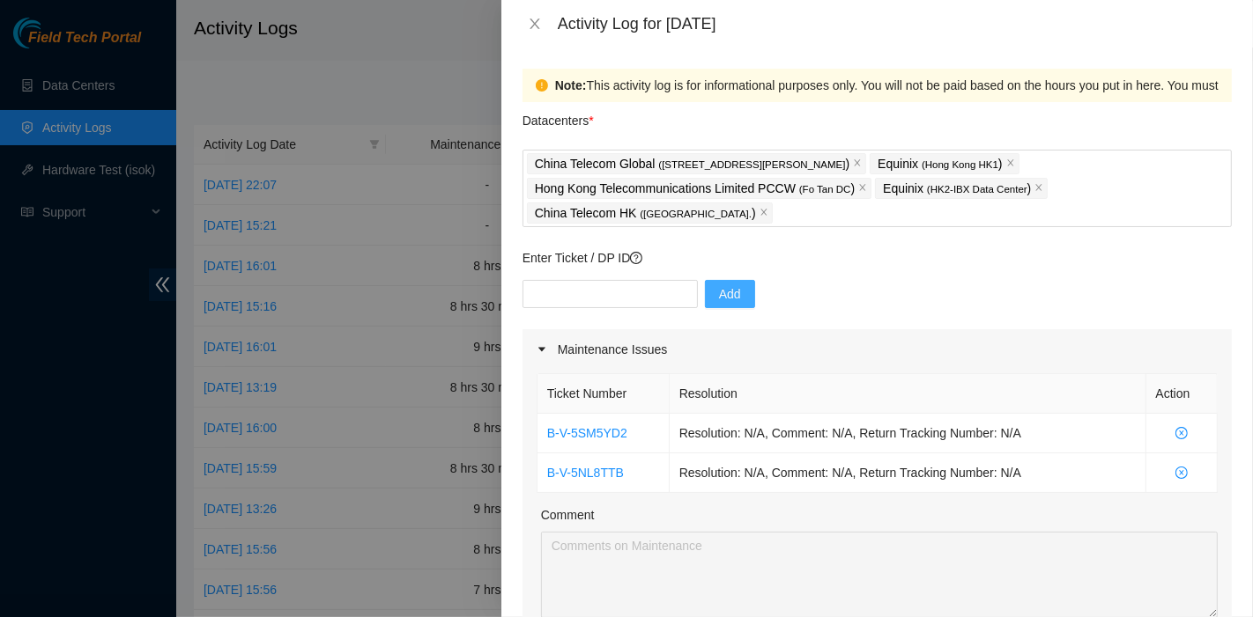
click at [916, 297] on div "Add" at bounding box center [876, 304] width 709 height 49
click at [614, 277] on div "Enter Ticket / DP ID Add" at bounding box center [876, 288] width 709 height 81
click at [614, 285] on input "text" at bounding box center [609, 294] width 175 height 28
paste input "DP83102"
type input "DP83102"
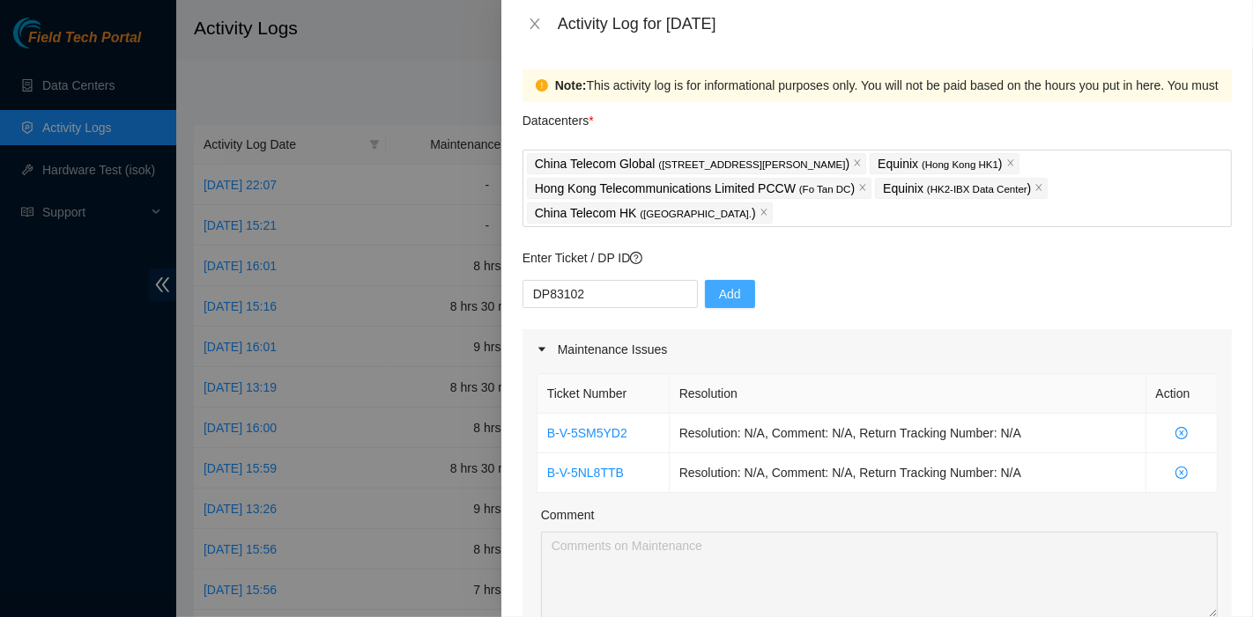
click at [722, 288] on span "Add" at bounding box center [730, 294] width 22 height 19
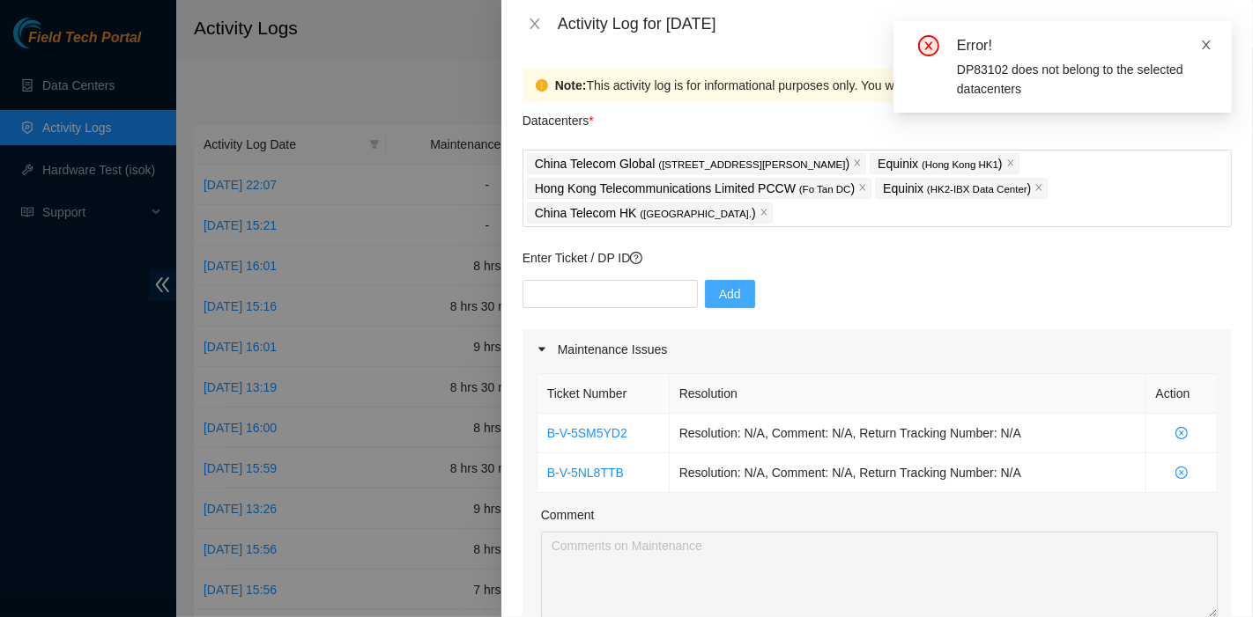
click at [1208, 45] on icon "close" at bounding box center [1206, 45] width 12 height 12
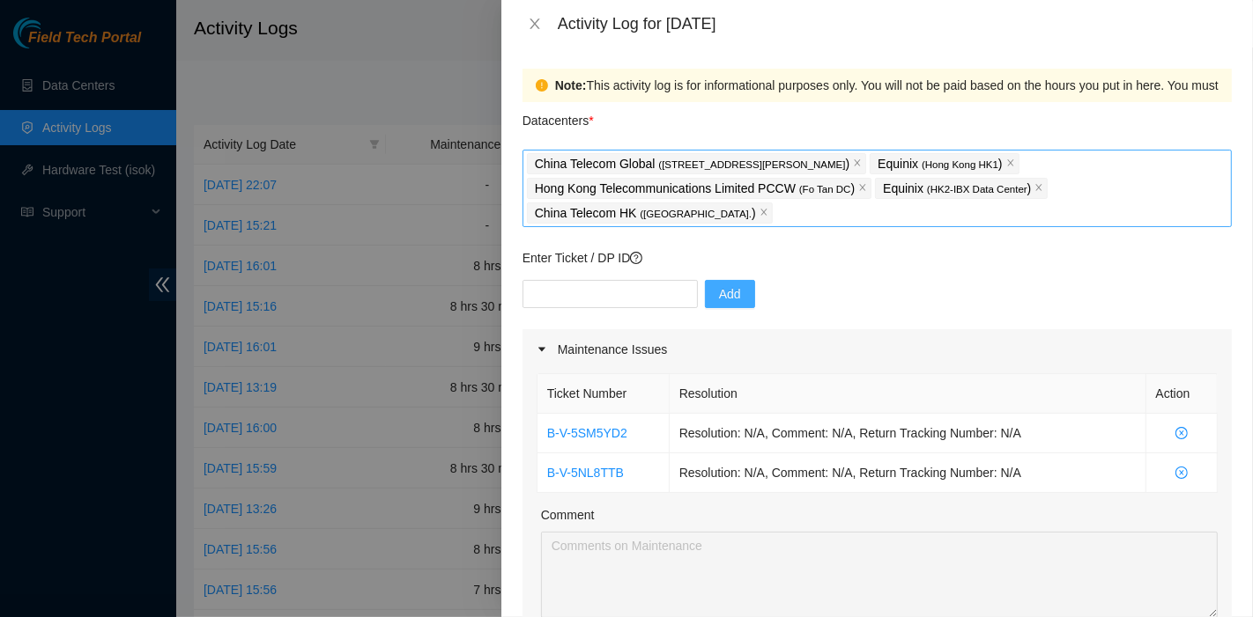
click at [800, 215] on div "China Telecom Global ( [STREET_ADDRESS][PERSON_NAME] ) Hong Kong Telecommunicat…" at bounding box center [877, 189] width 700 height 74
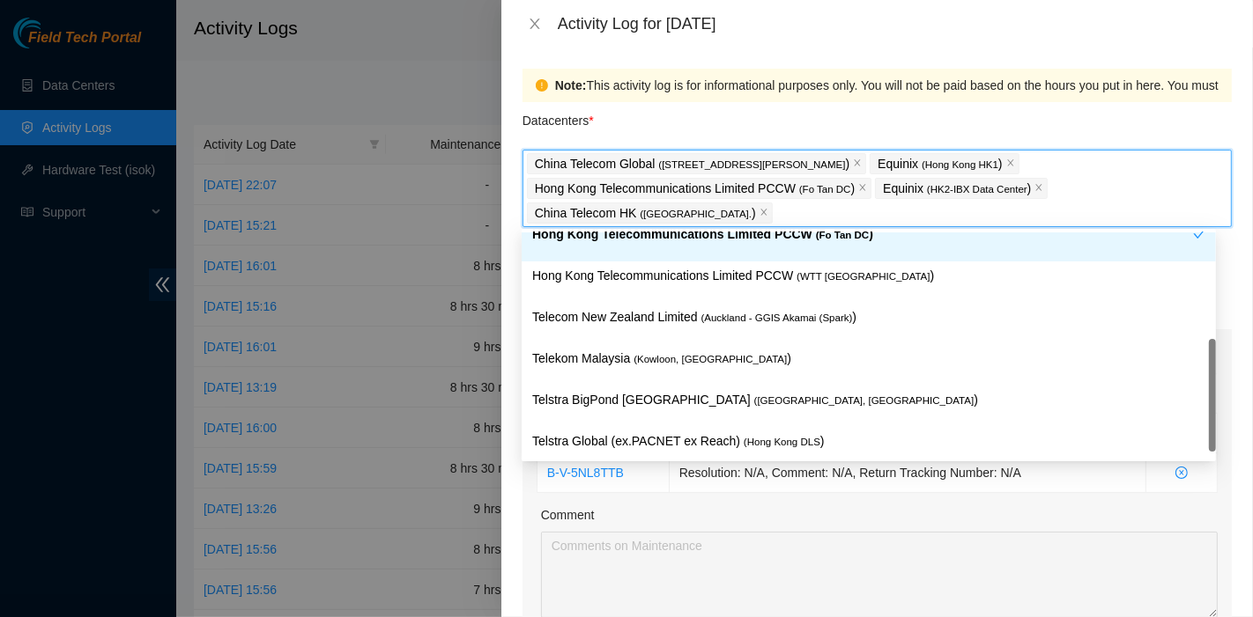
scroll to position [186, 0]
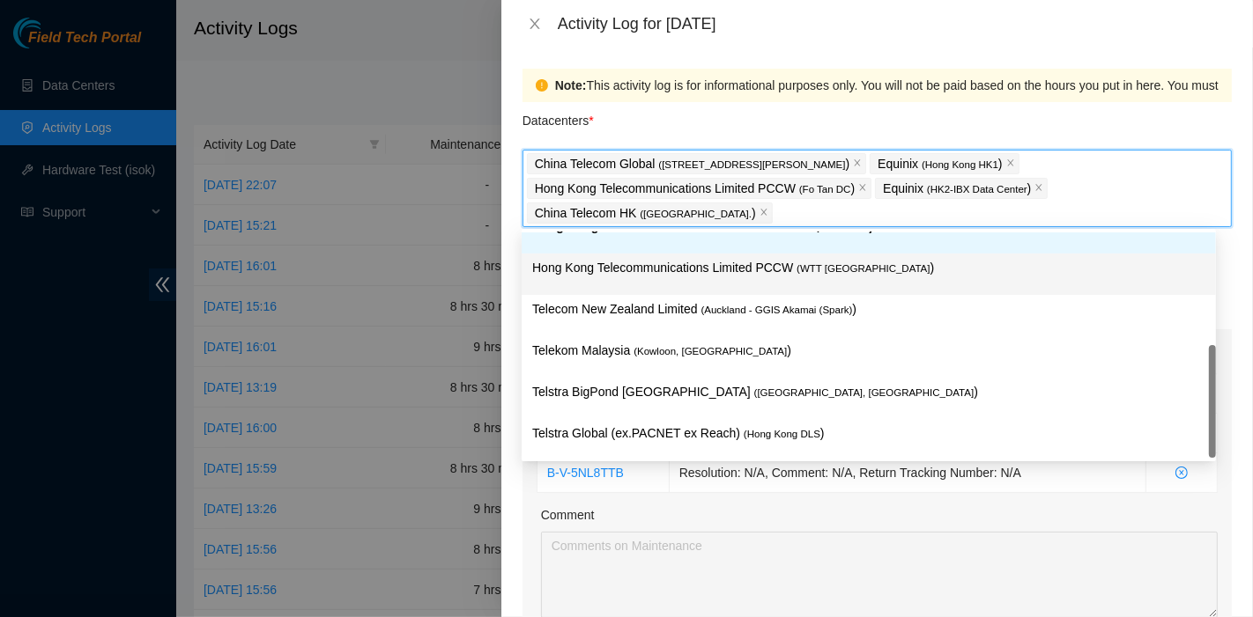
click at [829, 283] on div "Hong Kong Telecommunications Limited PCCW ( WTT [GEOGRAPHIC_DATA] )" at bounding box center [868, 274] width 673 height 33
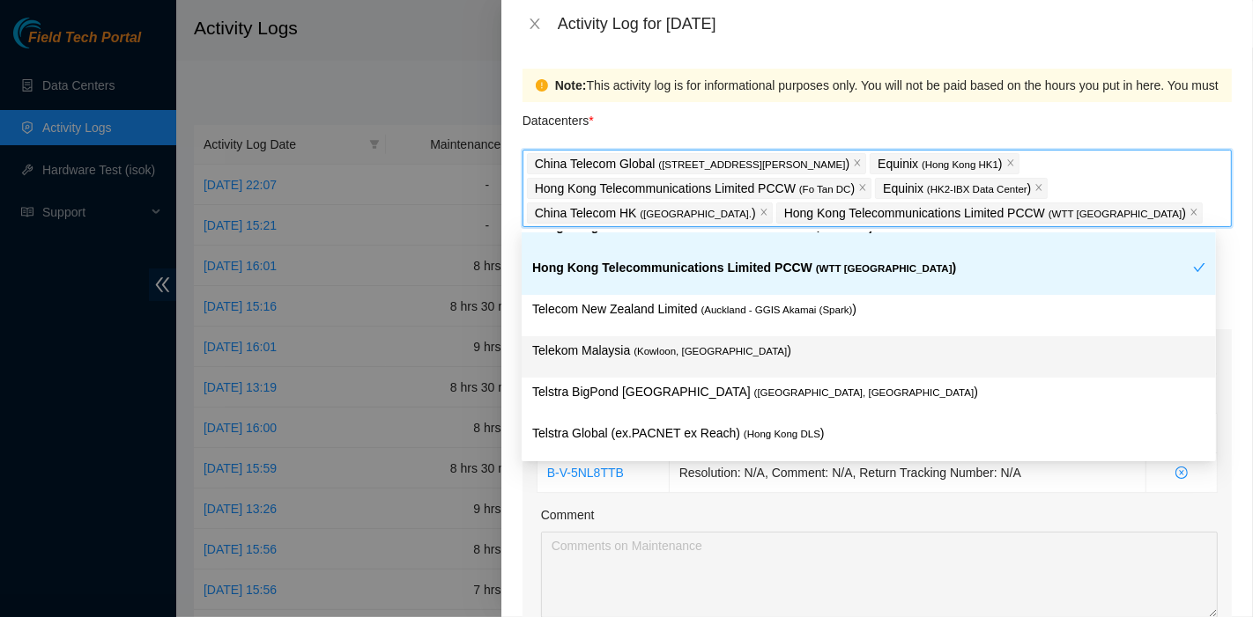
click at [778, 354] on p "Telekom Malaysia ( [GEOGRAPHIC_DATA], [GEOGRAPHIC_DATA] )" at bounding box center [868, 351] width 673 height 20
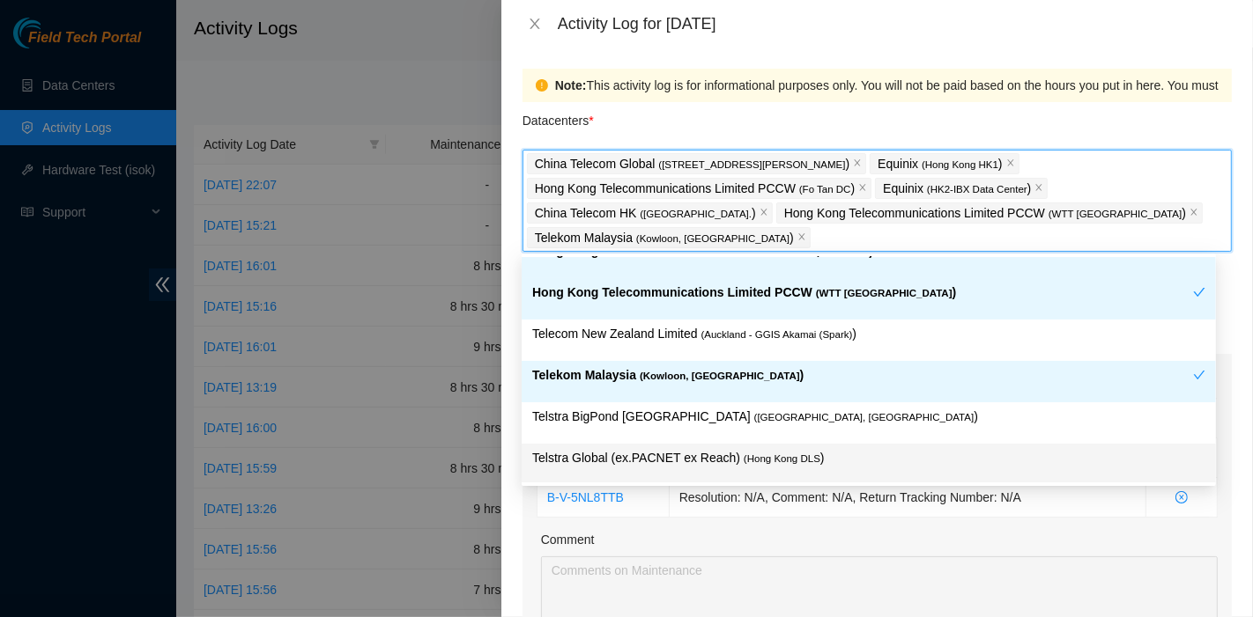
click at [787, 456] on span "( Hong Kong DLS" at bounding box center [781, 459] width 77 height 11
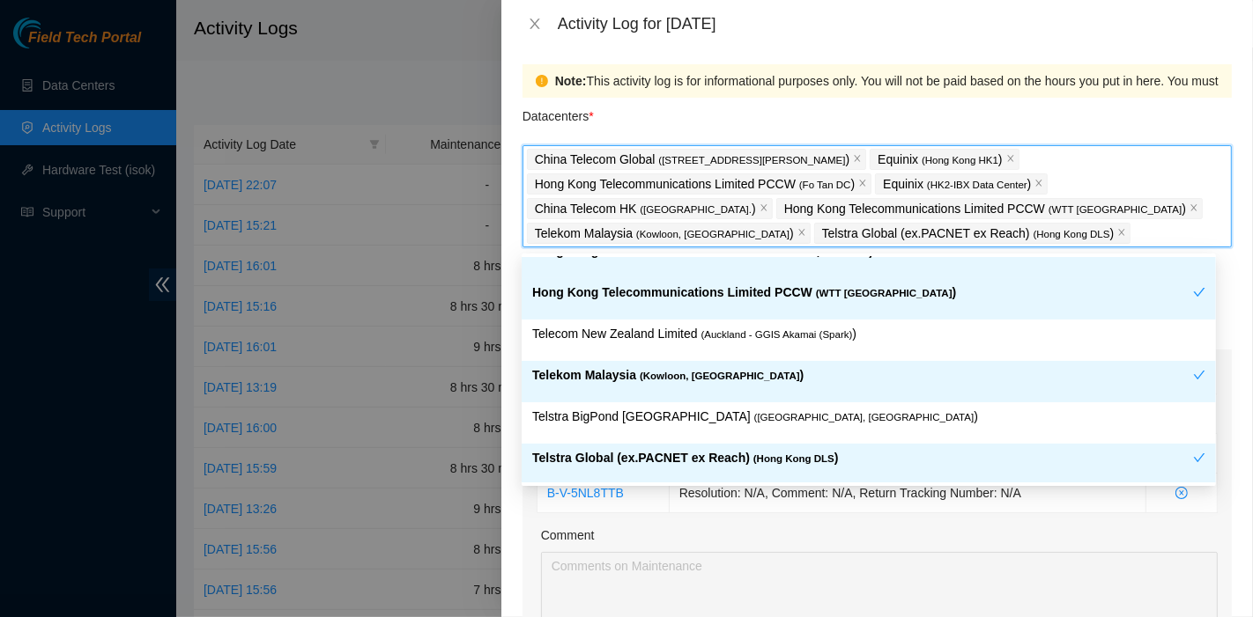
click at [961, 99] on div "Datacenters *" at bounding box center [876, 122] width 709 height 48
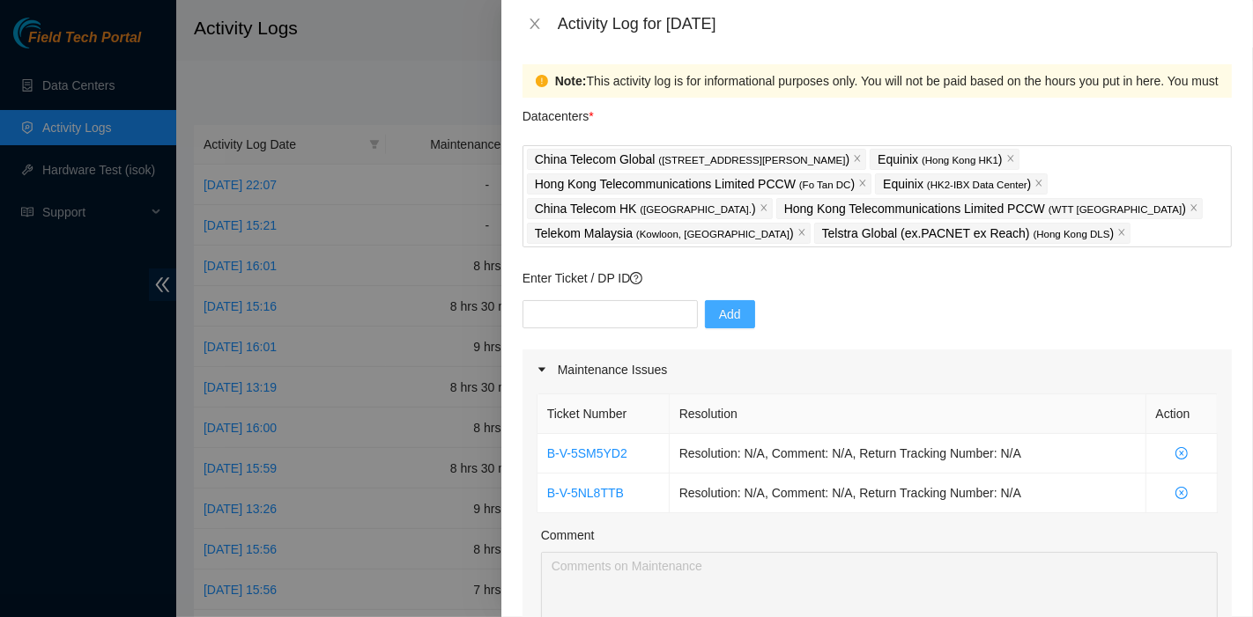
scroll to position [5, 0]
click at [629, 317] on input "text" at bounding box center [609, 313] width 175 height 28
paste input "DP83102"
type input "DP83101"
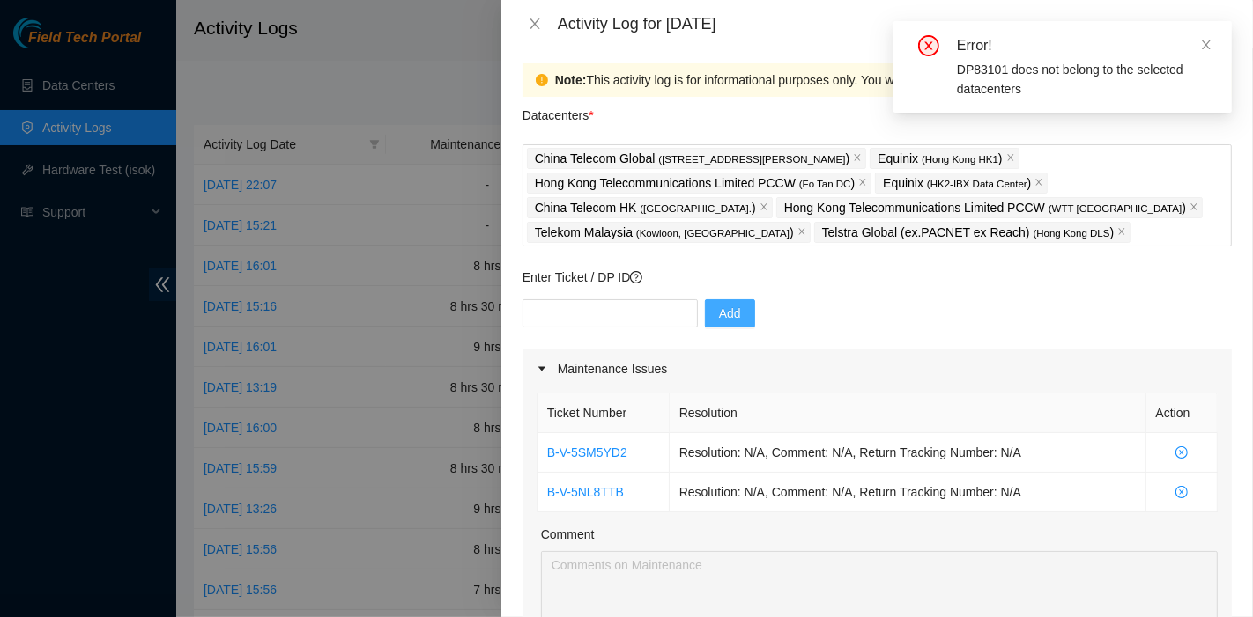
click at [918, 326] on div "Add" at bounding box center [876, 323] width 709 height 49
click at [608, 321] on input "text" at bounding box center [609, 313] width 175 height 28
paste input "DP83104"
type input "DP83104"
click at [705, 321] on button "Add" at bounding box center [730, 313] width 50 height 28
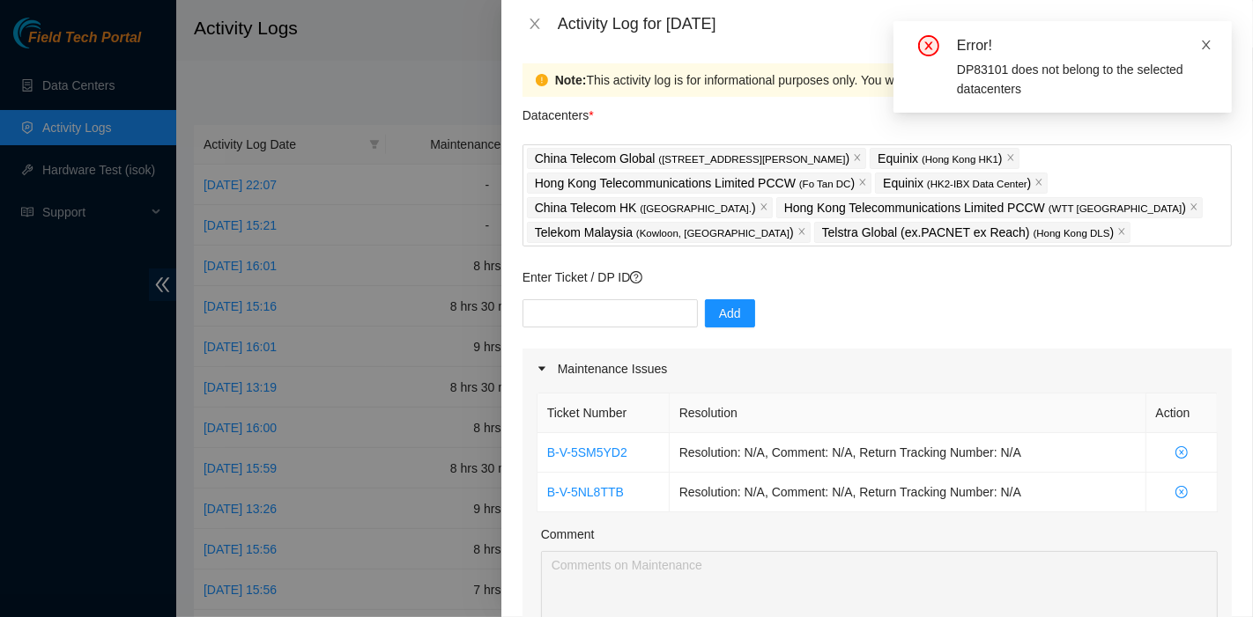
click at [1203, 49] on icon "close" at bounding box center [1206, 45] width 12 height 12
click at [1201, 44] on icon "close" at bounding box center [1206, 45] width 12 height 12
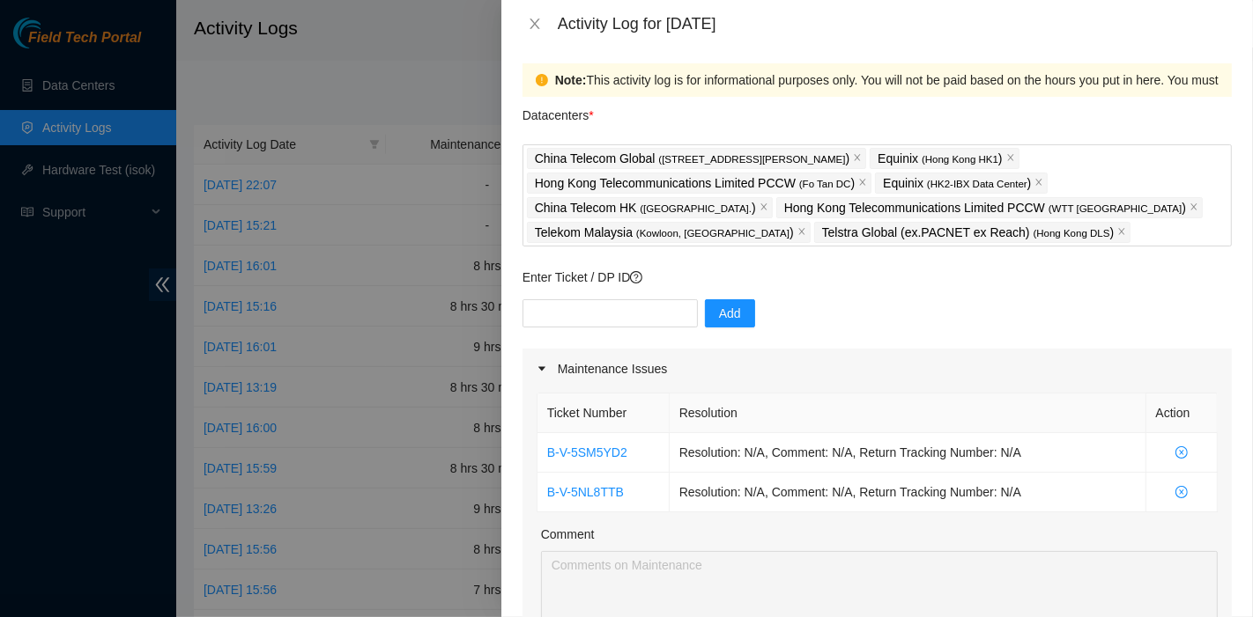
drag, startPoint x: 856, startPoint y: 329, endPoint x: 609, endPoint y: 343, distance: 247.9
click at [856, 330] on div "Add" at bounding box center [876, 323] width 709 height 49
click at [565, 315] on input "text" at bounding box center [609, 313] width 175 height 28
paste input "DP83429"
type input "DP83429"
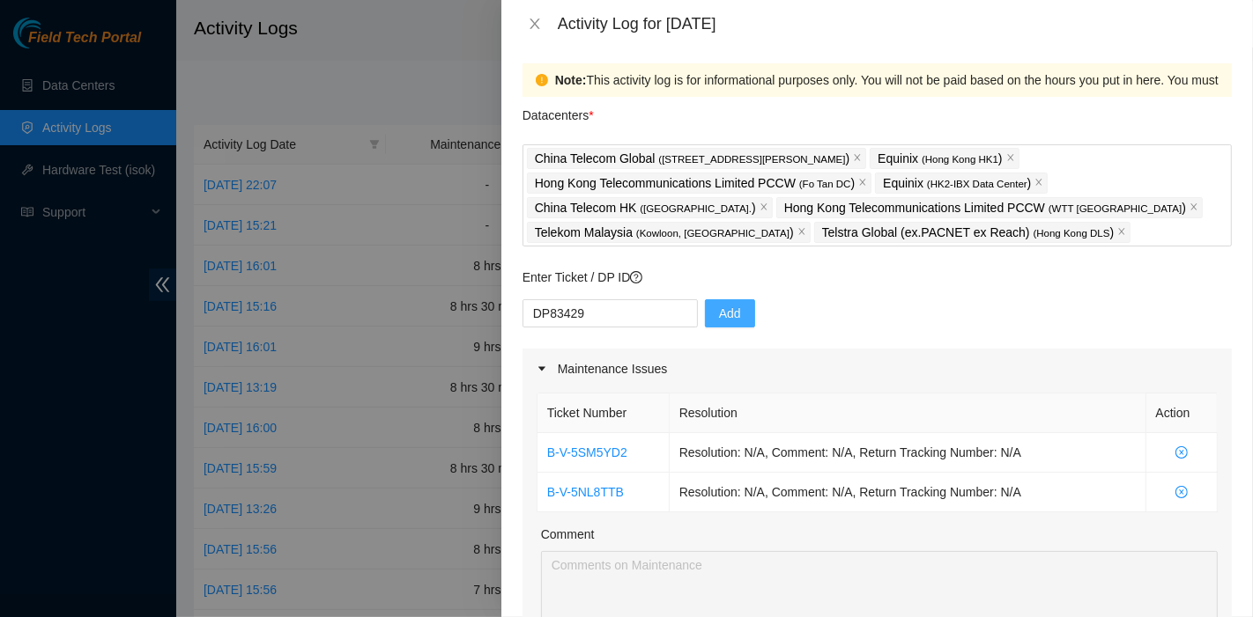
click at [705, 314] on button "Add" at bounding box center [730, 313] width 50 height 28
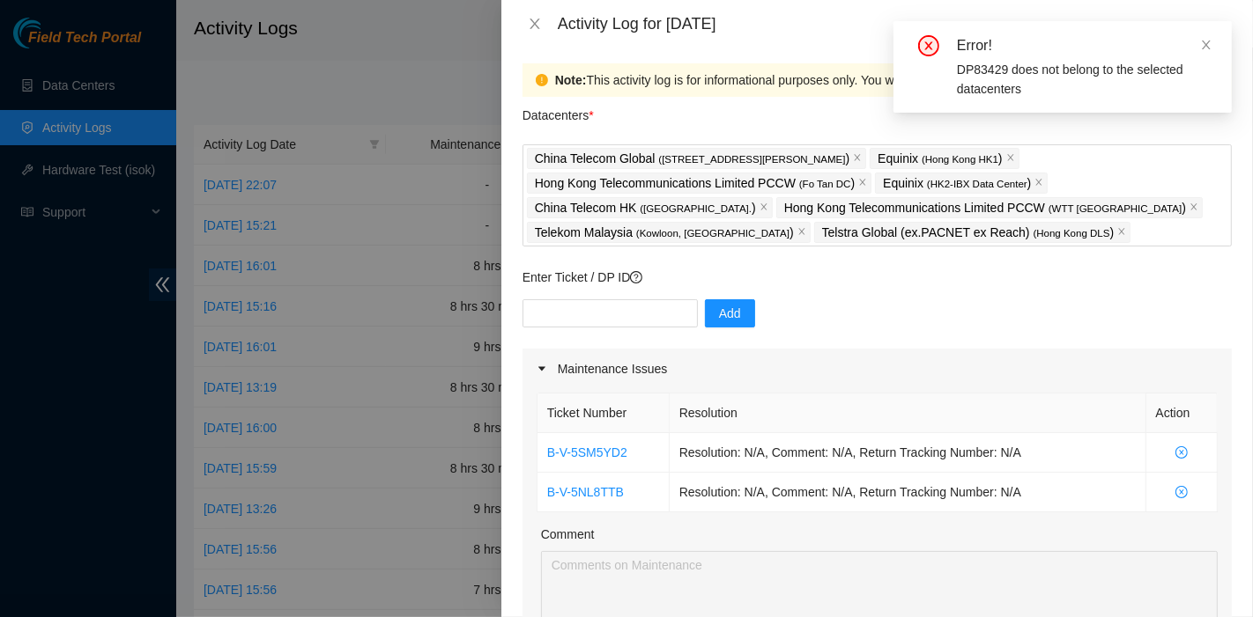
click at [858, 295] on div "Enter Ticket / DP ID Add" at bounding box center [876, 308] width 709 height 81
click at [564, 311] on input "text" at bounding box center [609, 313] width 175 height 28
paste input "DP79032"
type input "DP79032"
click at [720, 316] on span "Add" at bounding box center [730, 313] width 22 height 19
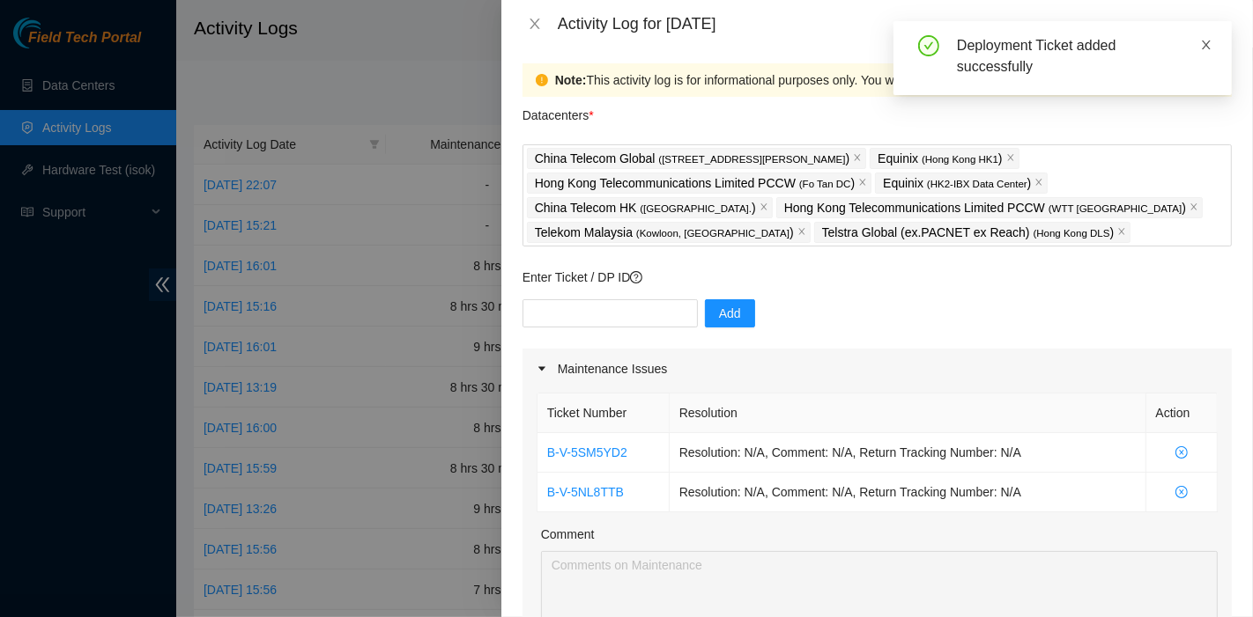
click at [1208, 41] on icon "close" at bounding box center [1206, 45] width 12 height 12
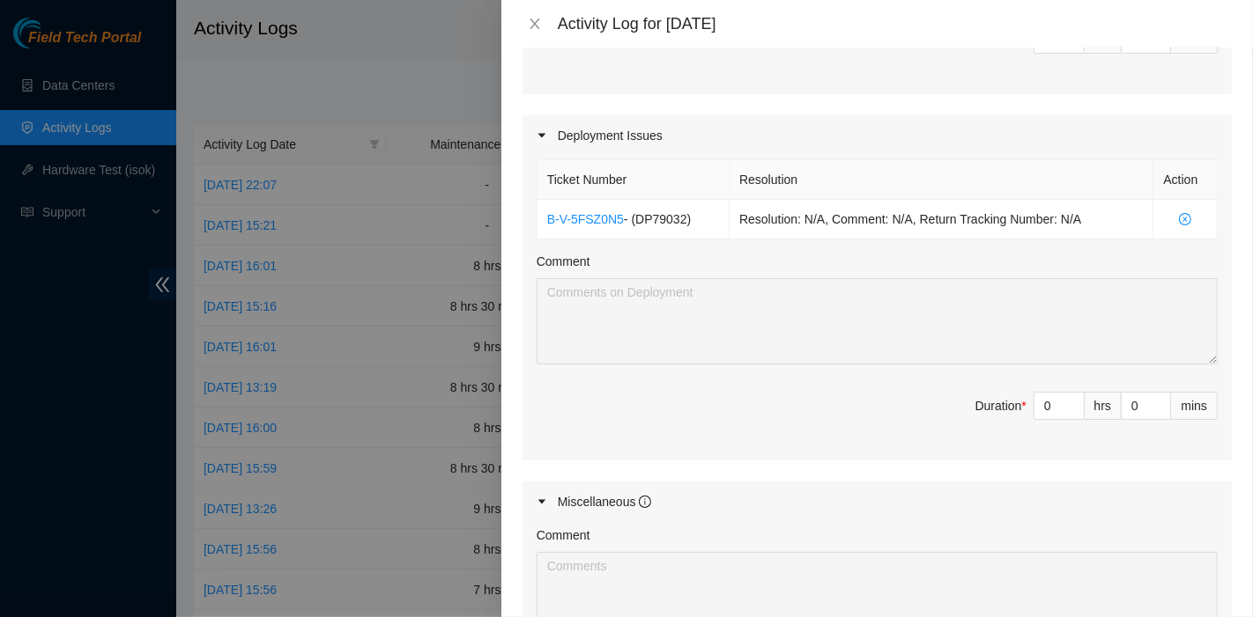
scroll to position [646, 0]
click at [595, 220] on link "B-V-5FSZ0N5" at bounding box center [585, 218] width 77 height 14
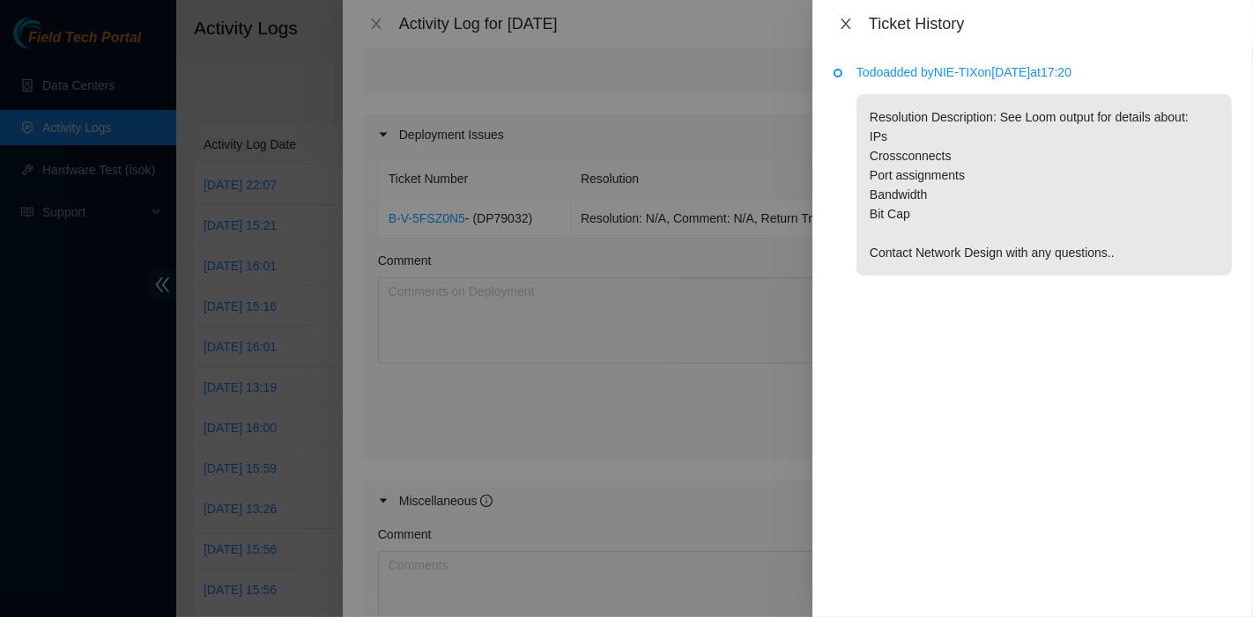
click at [847, 24] on icon "close" at bounding box center [846, 24] width 14 height 14
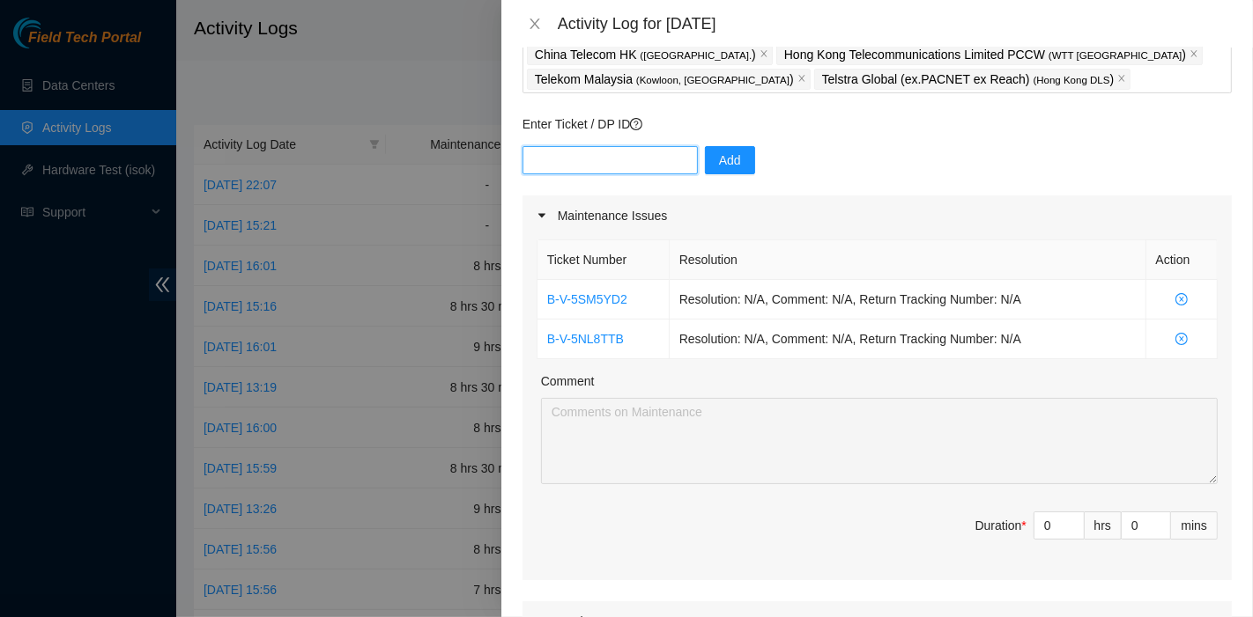
click at [588, 164] on input "text" at bounding box center [609, 160] width 175 height 28
paste input "DP78580"
type input "DP78580"
click at [734, 169] on button "Add" at bounding box center [730, 160] width 50 height 28
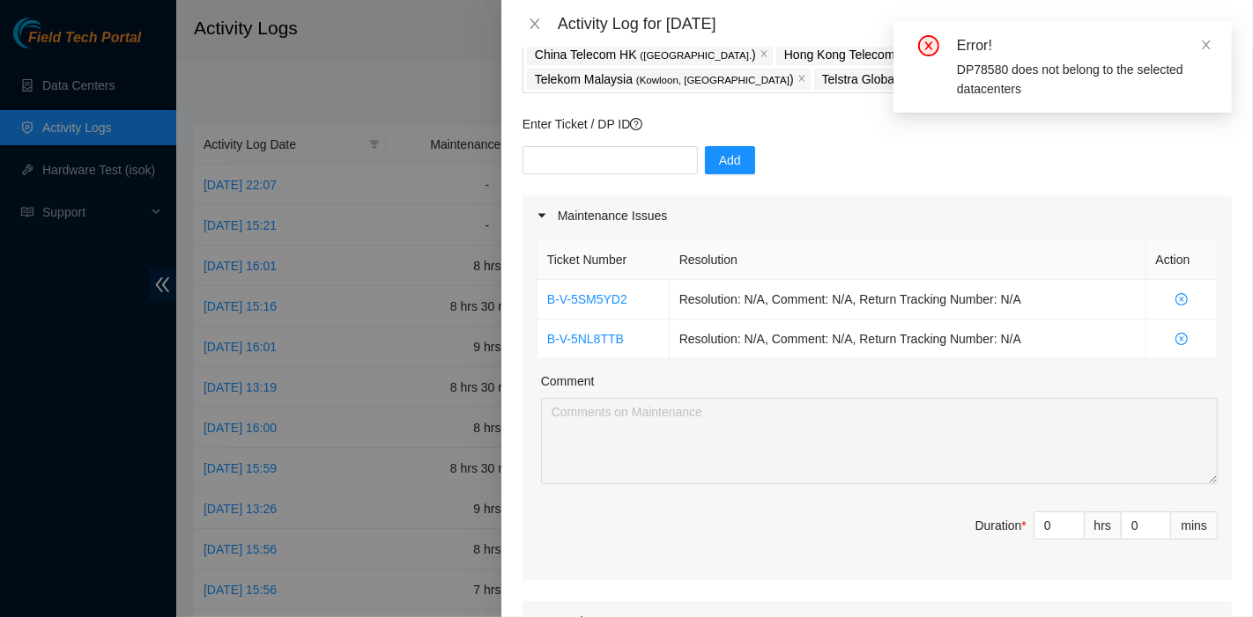
click at [1212, 43] on div "Error! DP78580 does not belong to the selected datacenters" at bounding box center [1062, 67] width 338 height 92
click at [1204, 44] on icon "close" at bounding box center [1206, 45] width 12 height 12
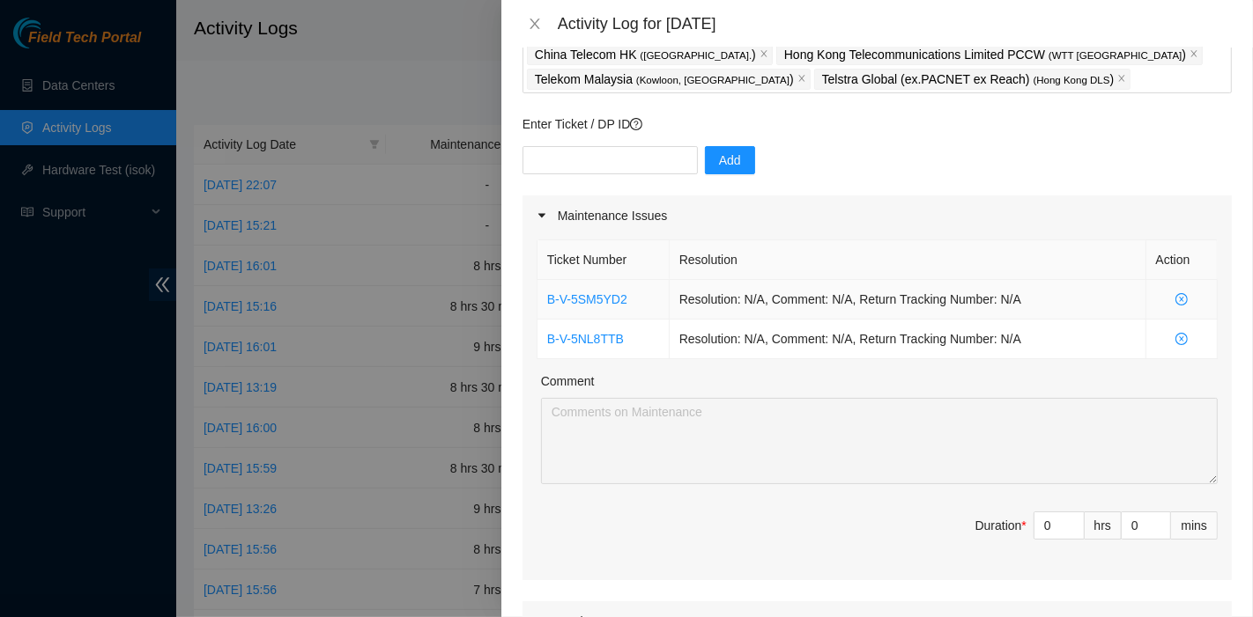
click at [857, 222] on div "Maintenance Issues" at bounding box center [876, 216] width 709 height 41
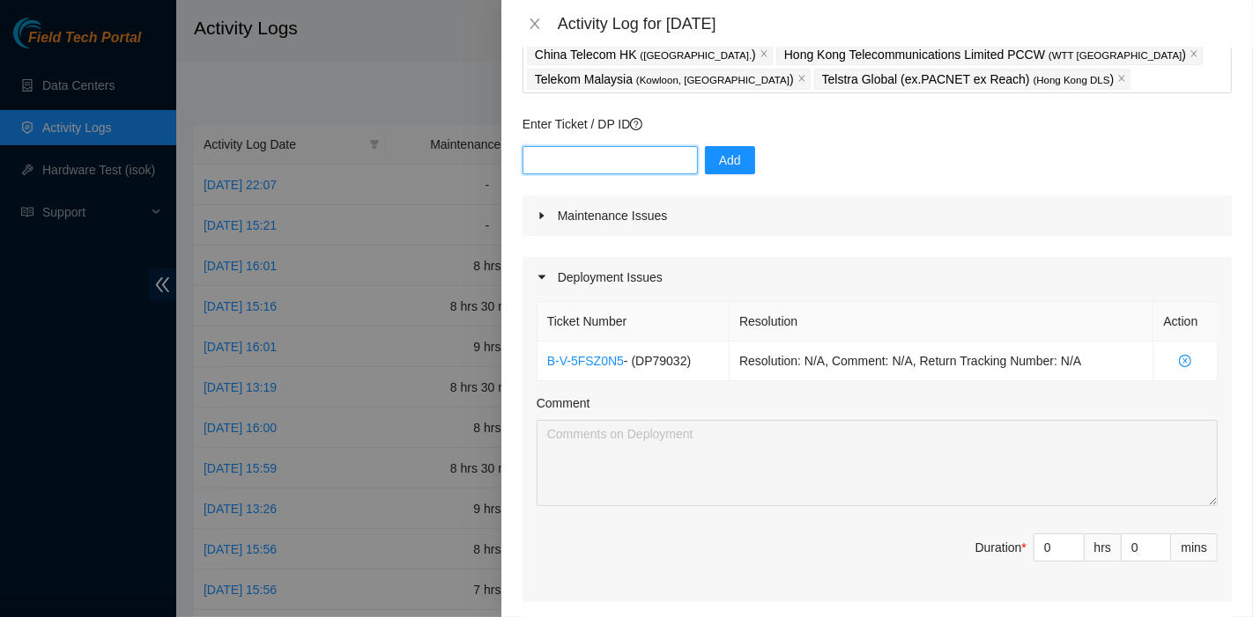
click at [598, 167] on input "text" at bounding box center [609, 160] width 175 height 28
paste input "DP80518"
type input "DP80518"
click at [727, 173] on button "Add" at bounding box center [730, 160] width 50 height 28
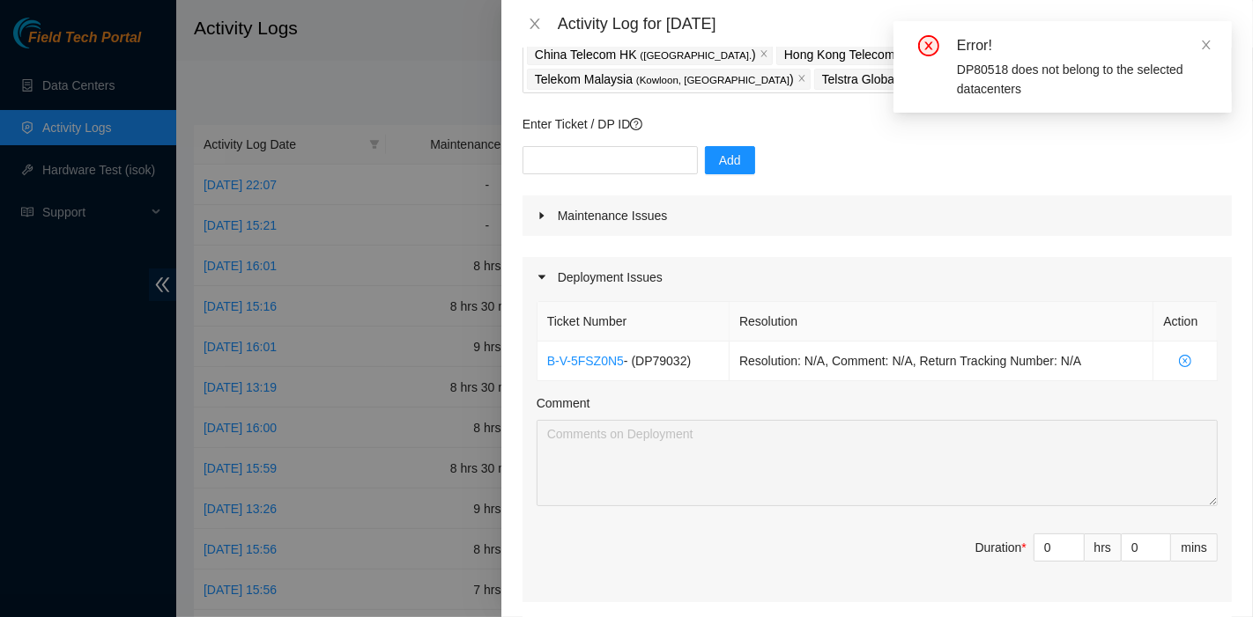
click at [1216, 46] on div "Error! DP80518 does not belong to the selected datacenters" at bounding box center [1062, 67] width 338 height 92
click at [1210, 41] on icon "close" at bounding box center [1206, 45] width 12 height 12
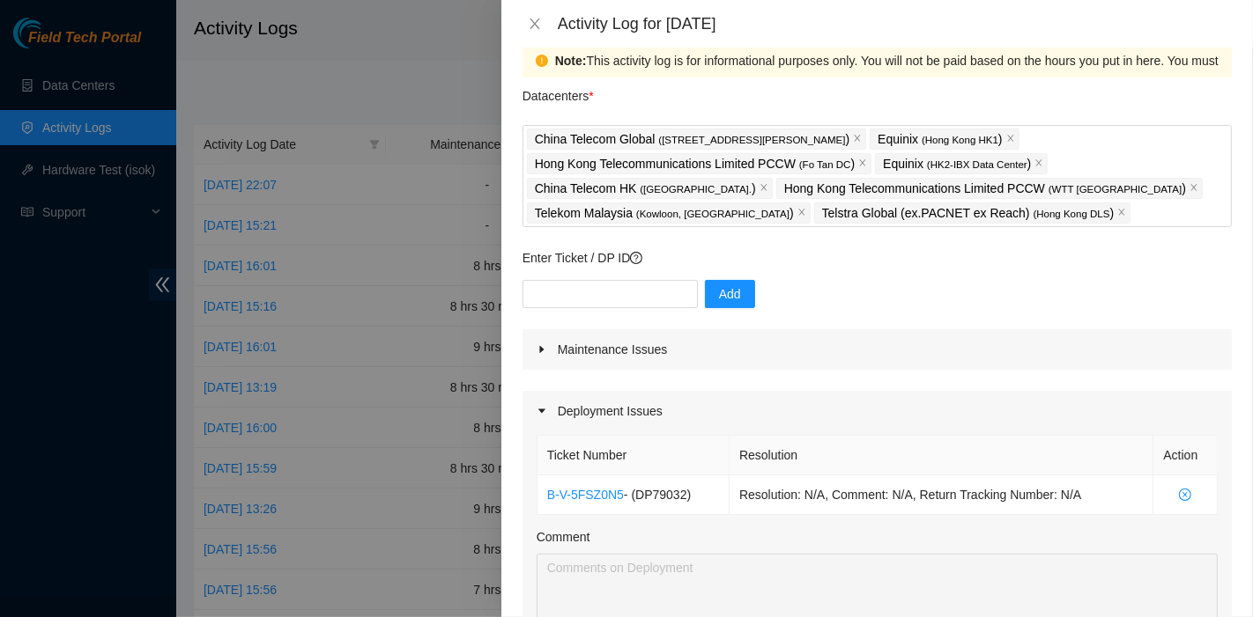
scroll to position [0, 0]
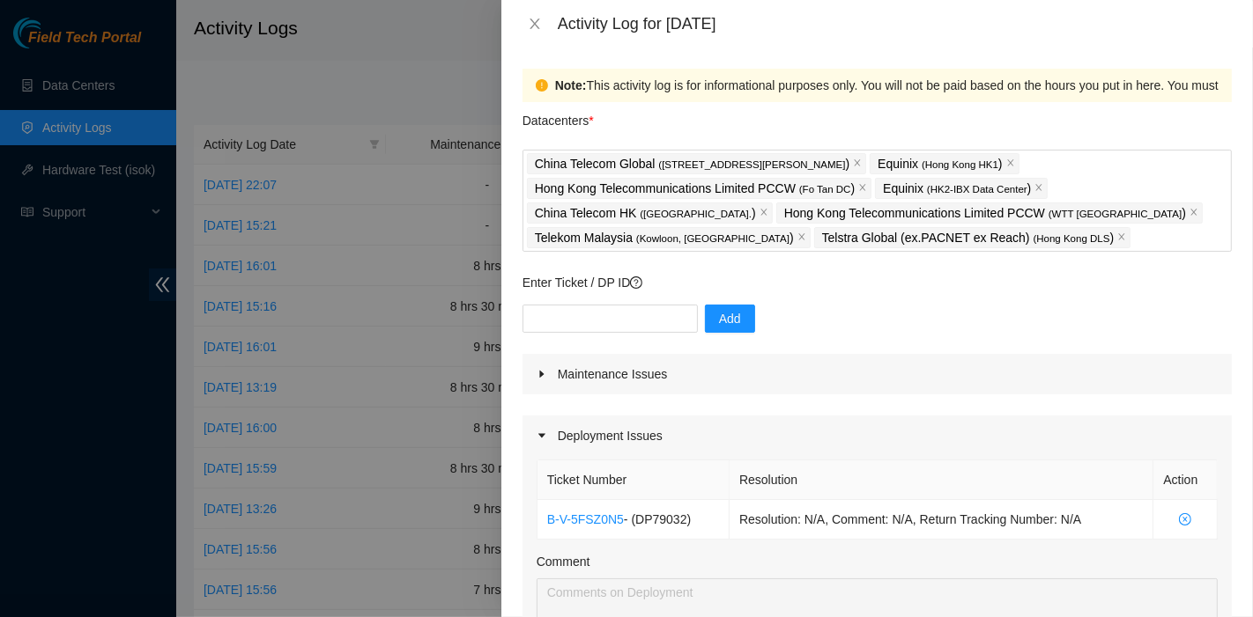
click at [736, 383] on div "Maintenance Issues" at bounding box center [876, 374] width 709 height 41
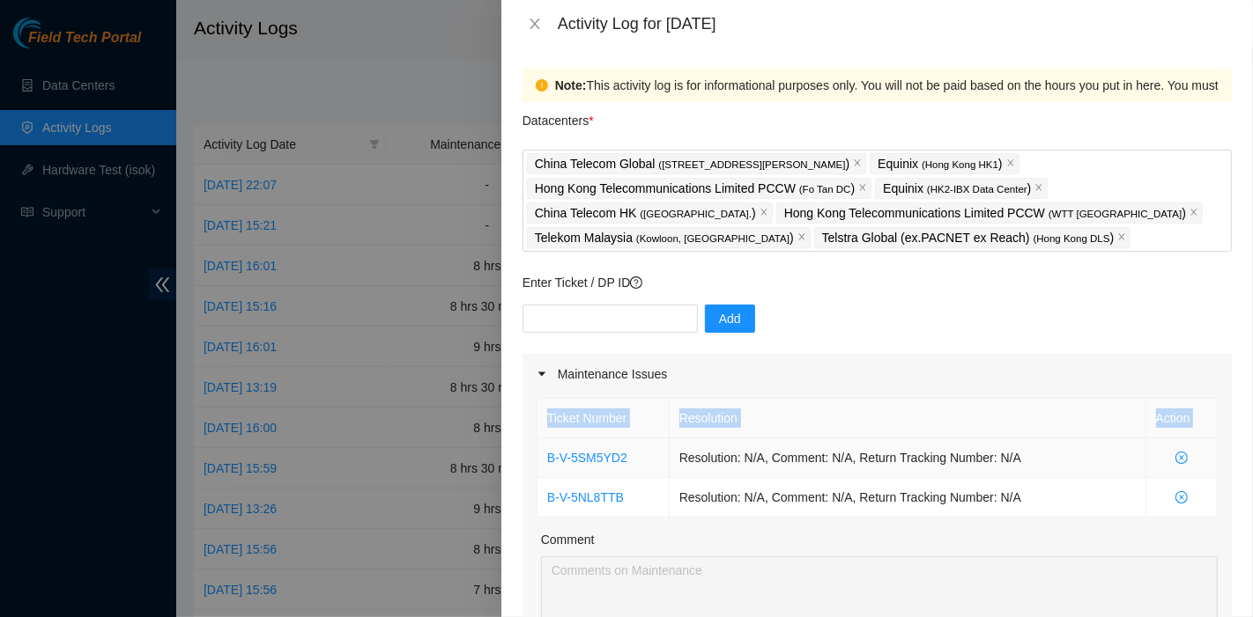
drag, startPoint x: 1194, startPoint y: 497, endPoint x: 539, endPoint y: 450, distance: 657.0
click at [539, 450] on tbody "B-V-5SM5YD2 Resolution: N/A, Comment: N/A, Return Tracking Number: N/A B-V-5NL8…" at bounding box center [877, 478] width 680 height 79
copy table "Ticket Number Resolution Action"
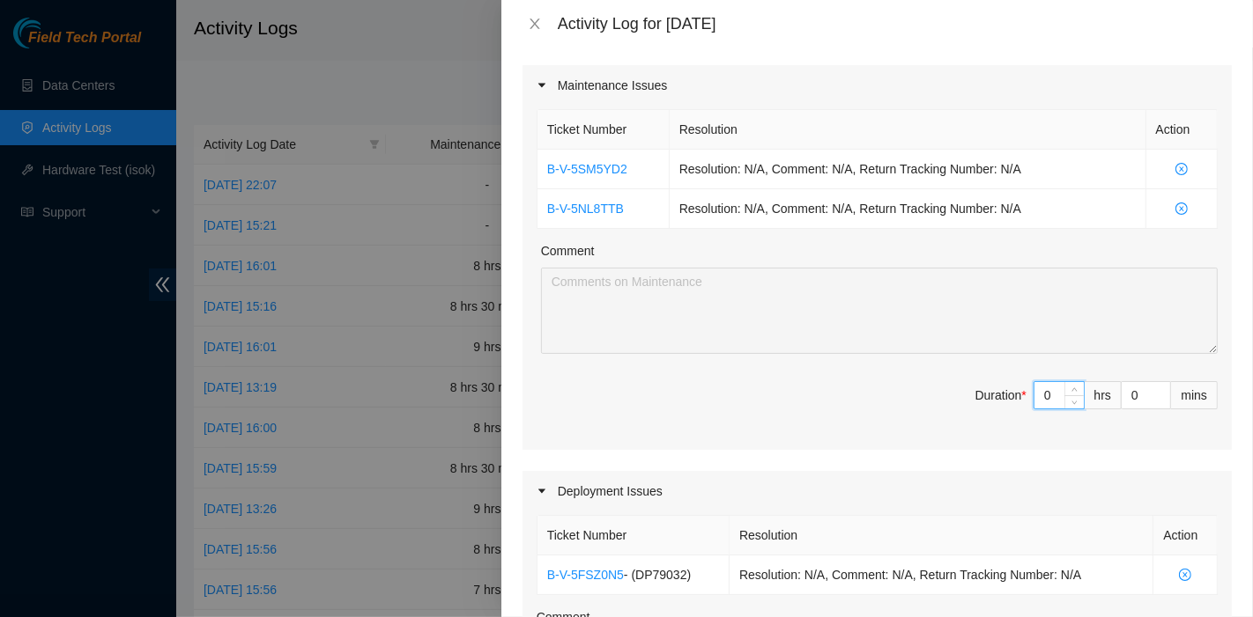
drag, startPoint x: 1042, startPoint y: 403, endPoint x: 957, endPoint y: 396, distance: 85.7
click at [957, 396] on span "Duration * 0 hrs 0 mins" at bounding box center [876, 405] width 681 height 49
type input "5"
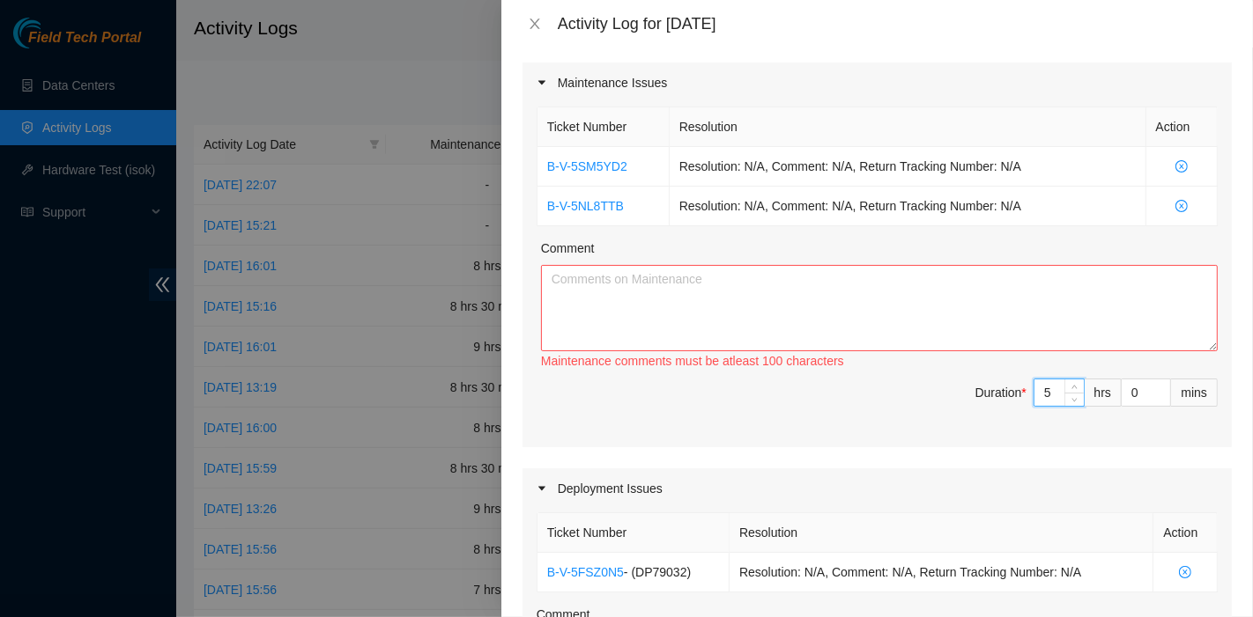
drag, startPoint x: 1033, startPoint y: 394, endPoint x: 984, endPoint y: 391, distance: 49.4
click at [984, 391] on span "Duration * 5 hrs 0 mins" at bounding box center [876, 403] width 681 height 49
type input "4"
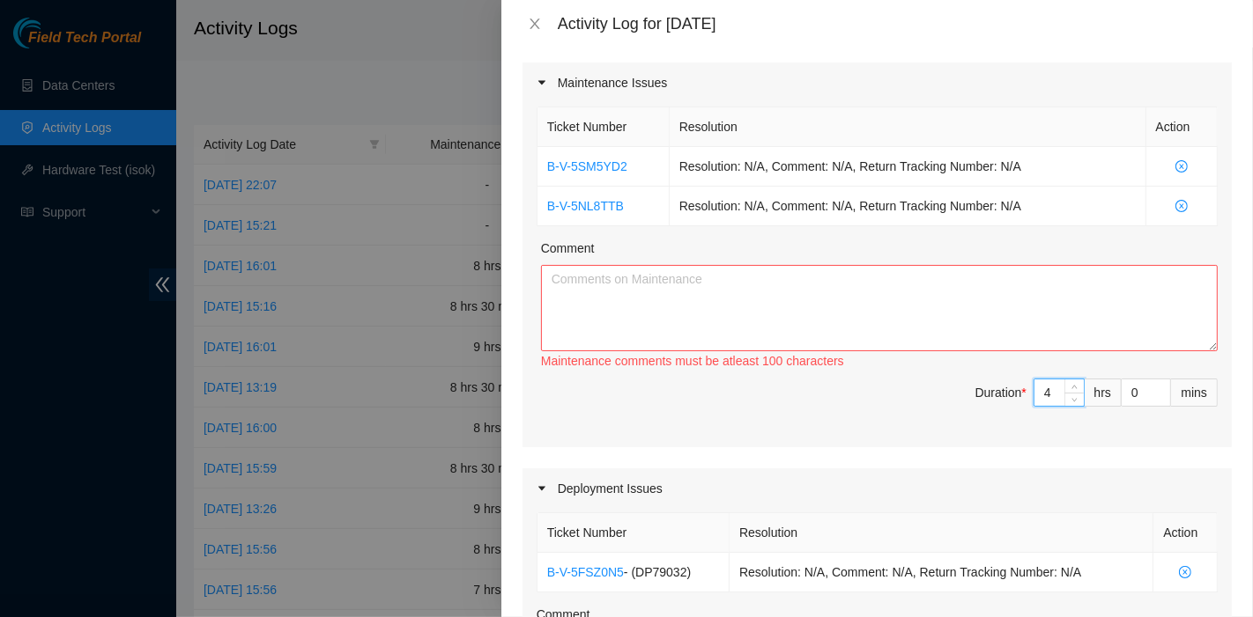
click at [740, 351] on div "Maintenance comments must be atleast 100 characters" at bounding box center [879, 360] width 676 height 19
click at [727, 319] on textarea "Comment" at bounding box center [879, 308] width 676 height 86
paste textarea "B-V-5SM5YD2 Resolution: N/A, Comment: N/A, Return Tracking Number: N/A B-V-5NL8…"
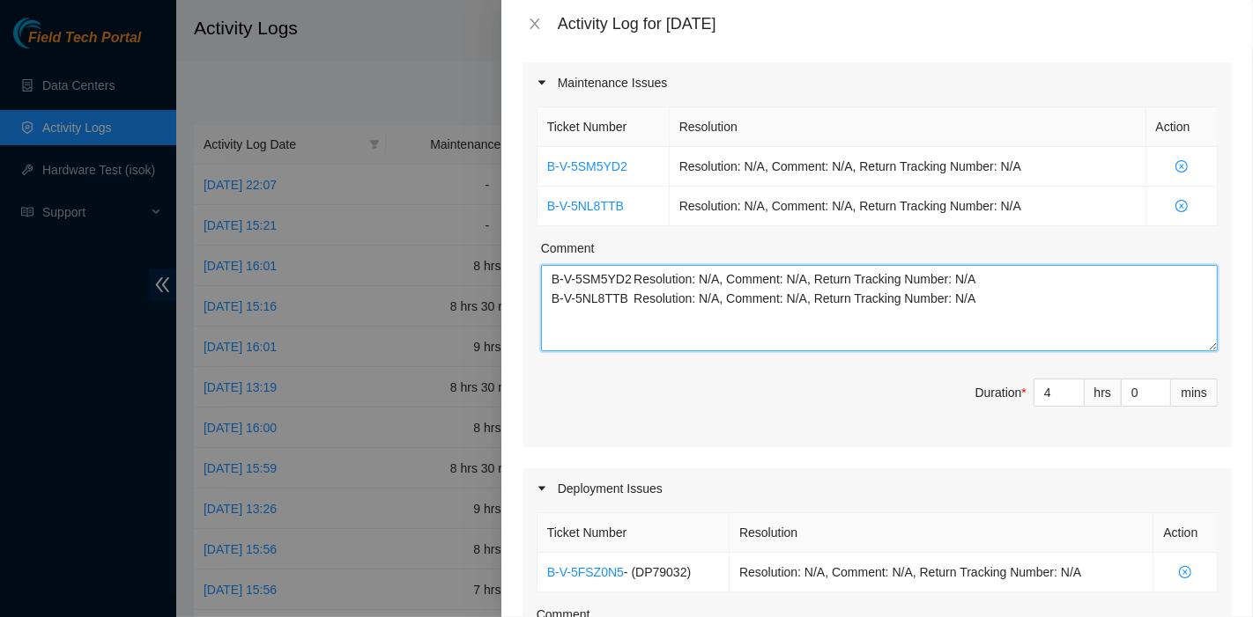
click at [928, 321] on textarea "B-V-5SM5YD2 Resolution: N/A, Comment: N/A, Return Tracking Number: N/A B-V-5NL8…" at bounding box center [879, 308] width 676 height 86
paste textarea "B-V-5SYD0LV B-V-5SYD0M6 B-V-5SYD0MF"
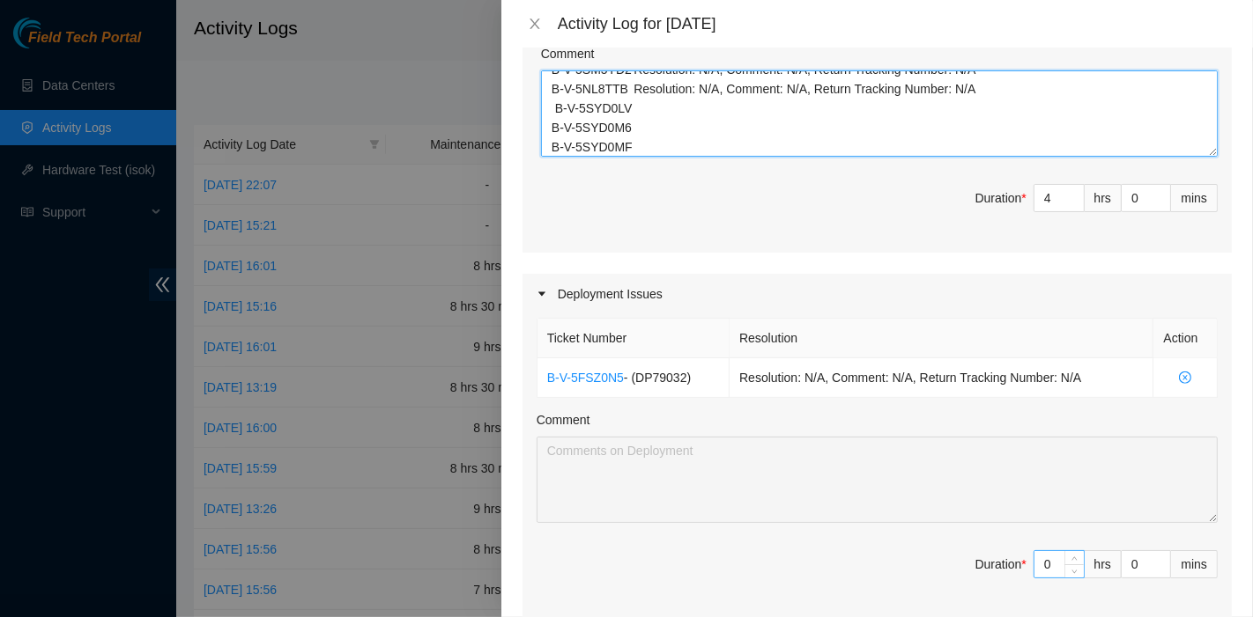
type textarea "B-V-5SM5YD2 Resolution: N/A, Comment: N/A, Return Tracking Number: N/A B-V-5NL8…"
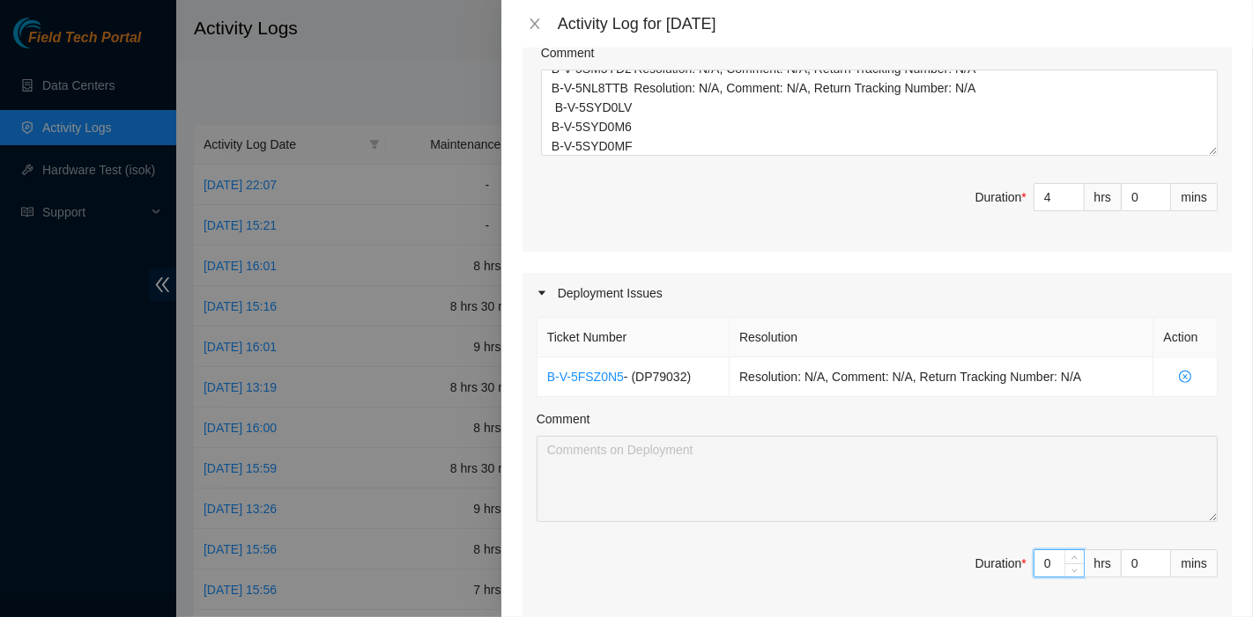
scroll to position [488, 0]
drag, startPoint x: 1035, startPoint y: 558, endPoint x: 1006, endPoint y: 558, distance: 29.1
click at [1006, 558] on span "Duration * 0 hrs 0 mins" at bounding box center [876, 573] width 681 height 49
type input "4"
type input "8"
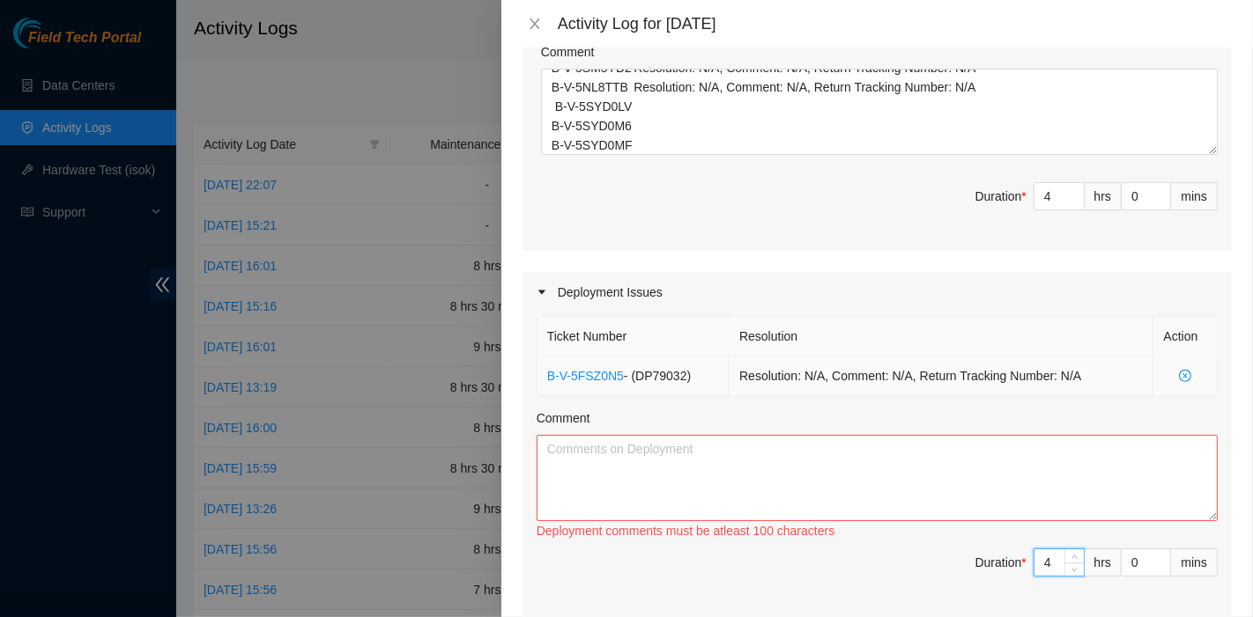
type input "4"
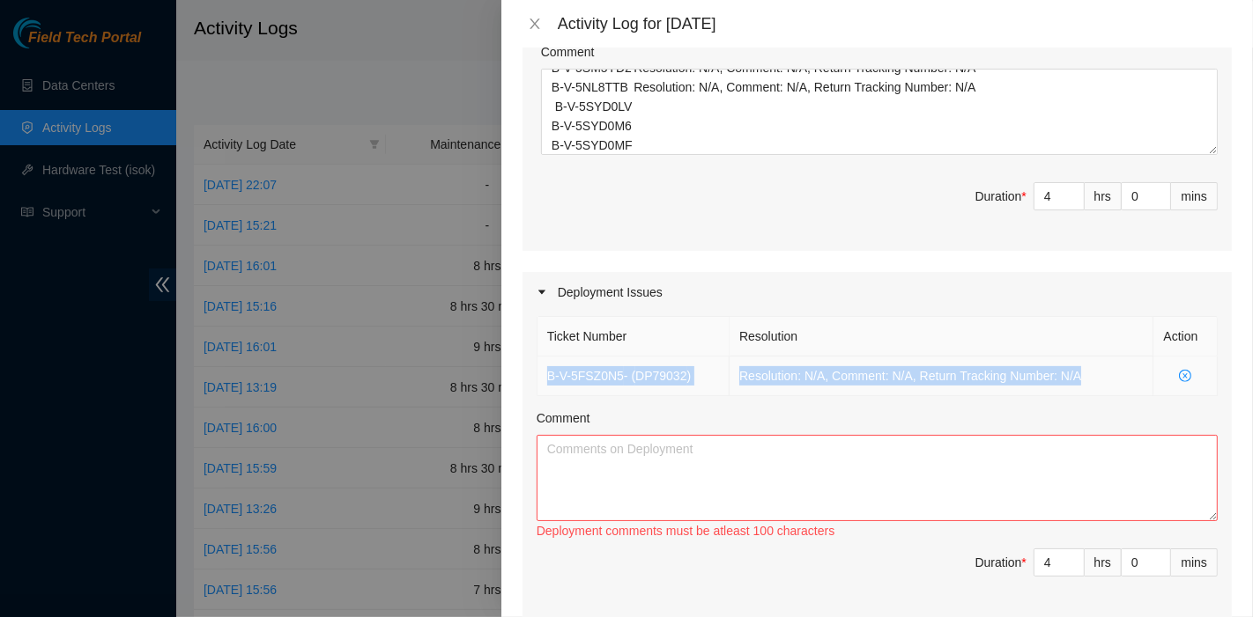
drag, startPoint x: 1107, startPoint y: 363, endPoint x: 549, endPoint y: 374, distance: 558.6
click at [549, 374] on tr "B-V-5FSZ0N5 - ( DP79032 ) Resolution: N/A, Comment: N/A, Return Tracking Number…" at bounding box center [877, 377] width 680 height 40
copy tr "B-V-5FSZ0N5 - ( DP79032 ) Resolution: N/A, Comment: N/A, Return Tracking Number…"
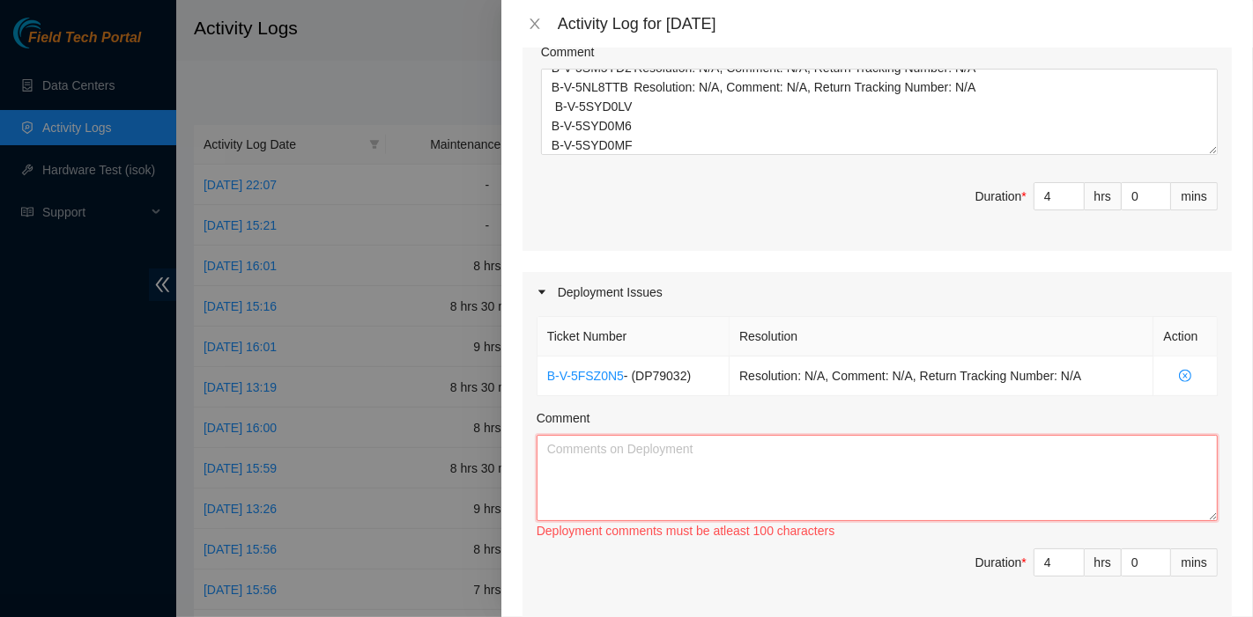
click at [684, 458] on textarea "Comment" at bounding box center [876, 478] width 681 height 86
paste textarea "B-V-5FSZ0N5 - (DP79032) Resolution: N/A, Comment: N/A, Return Tracking Number: …"
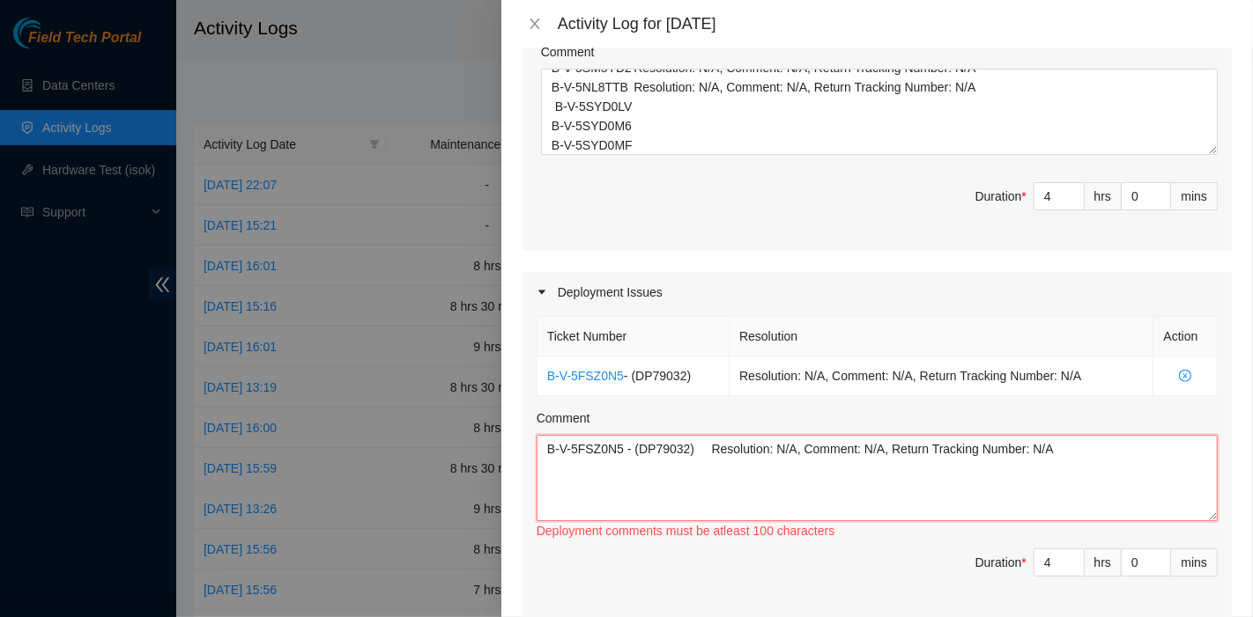
click at [817, 453] on textarea "B-V-5FSZ0N5 - (DP79032) Resolution: N/A, Comment: N/A, Return Tracking Number: …" at bounding box center [876, 478] width 681 height 86
click at [1082, 493] on textarea "B-V-5FSZ0N5 - (DP79032) Resolution: N/A, Comment: N/A, Return Tracking Number: …" at bounding box center [876, 478] width 681 height 86
paste textarea "DP83102 DP83104 DP80469 DP83429 -"
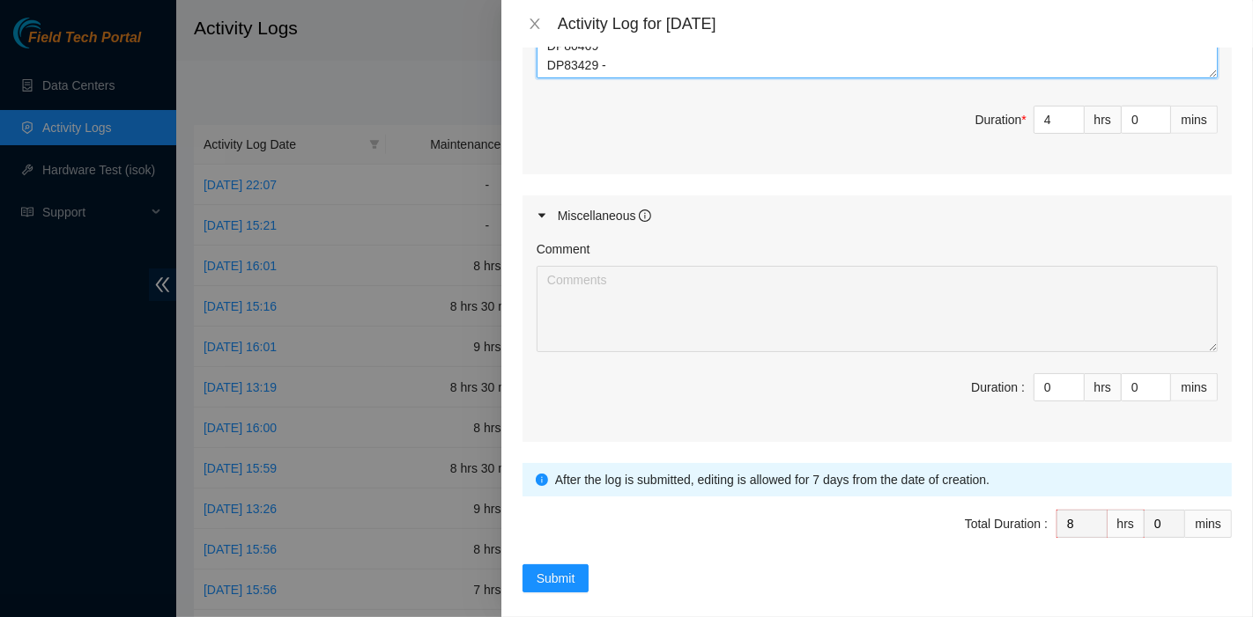
scroll to position [943, 0]
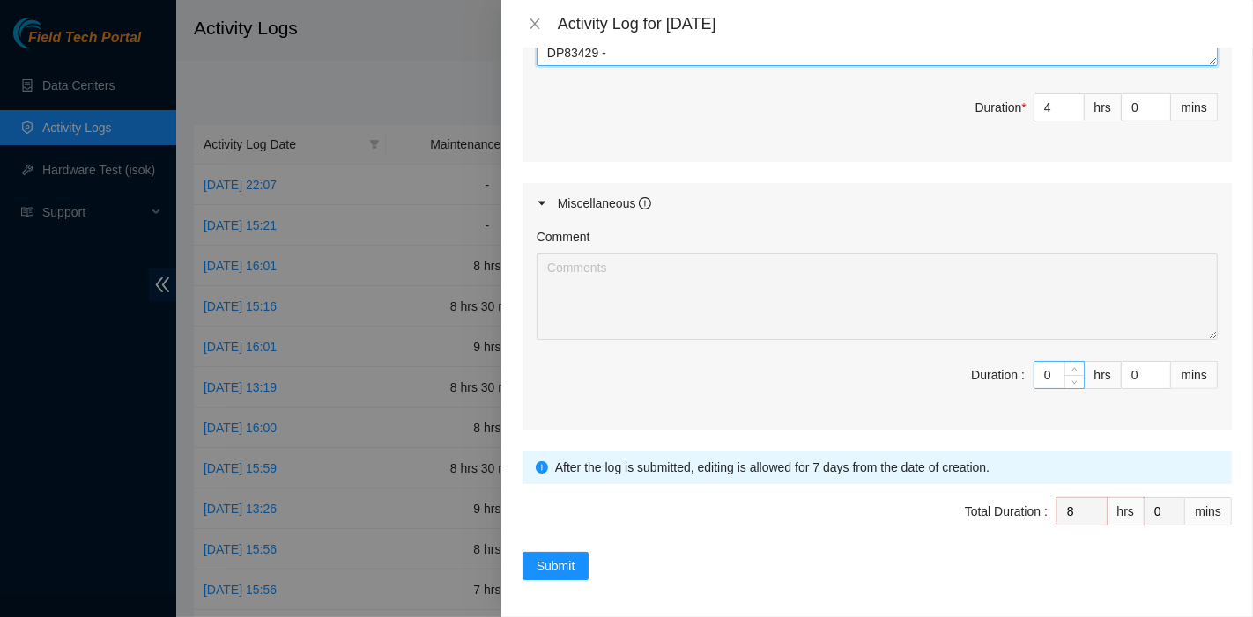
type textarea "B-V-5FSZ0N5 - (DP79032) Resolution: N/A, Comment: N/A, Return Tracking Number: …"
drag, startPoint x: 1034, startPoint y: 364, endPoint x: 1003, endPoint y: 364, distance: 30.8
click at [1003, 364] on span "Duration : 0 hrs 0 mins" at bounding box center [876, 385] width 681 height 49
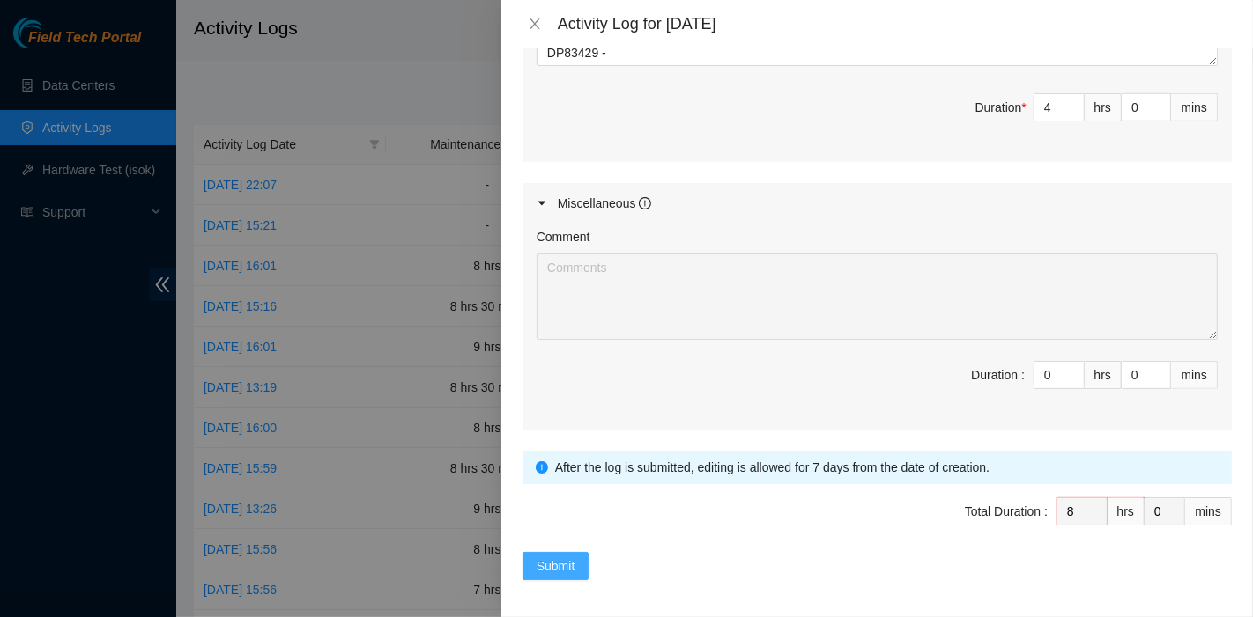
click at [574, 552] on button "Submit" at bounding box center [555, 566] width 67 height 28
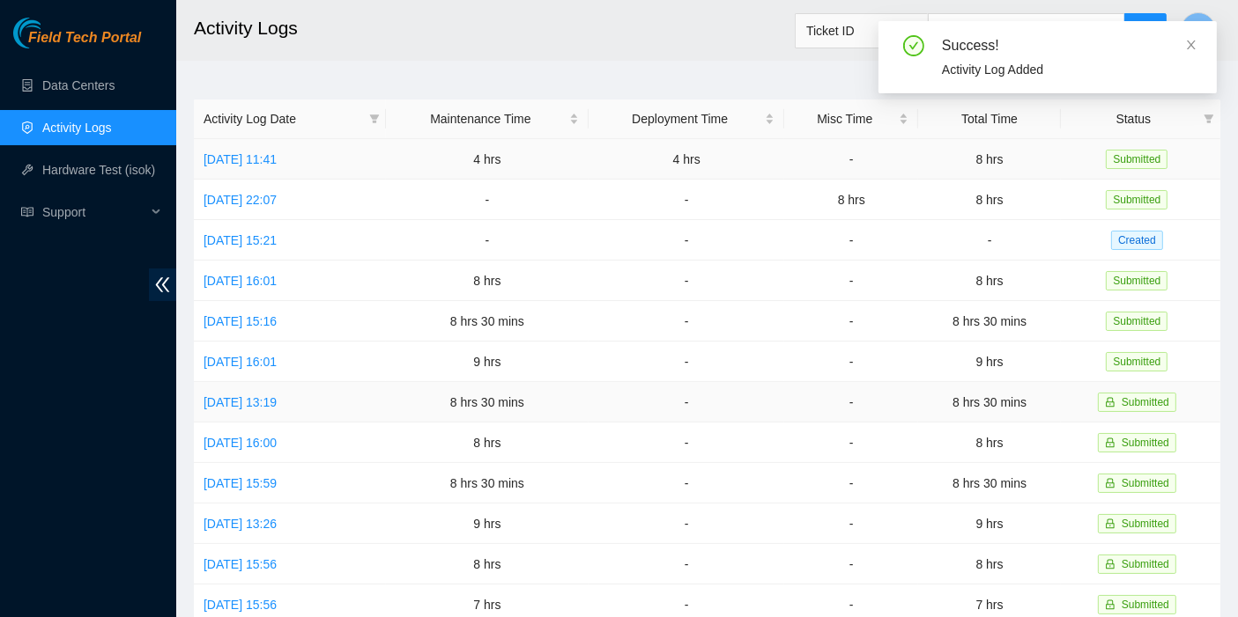
scroll to position [0, 0]
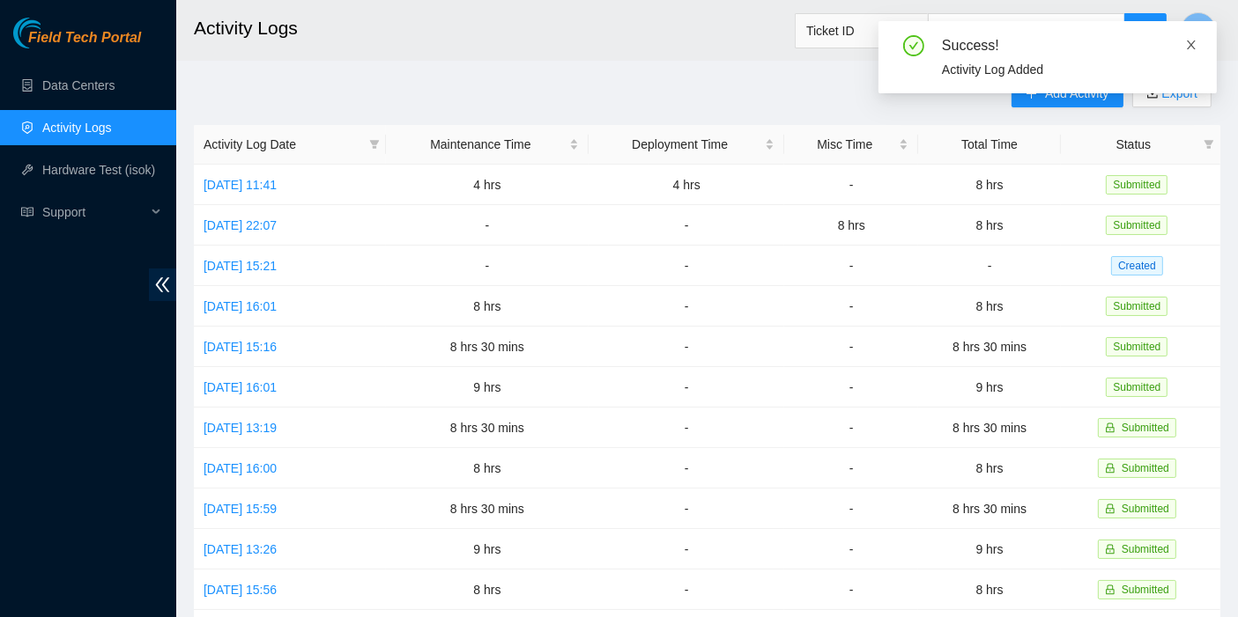
click at [1194, 46] on icon "close" at bounding box center [1191, 45] width 12 height 12
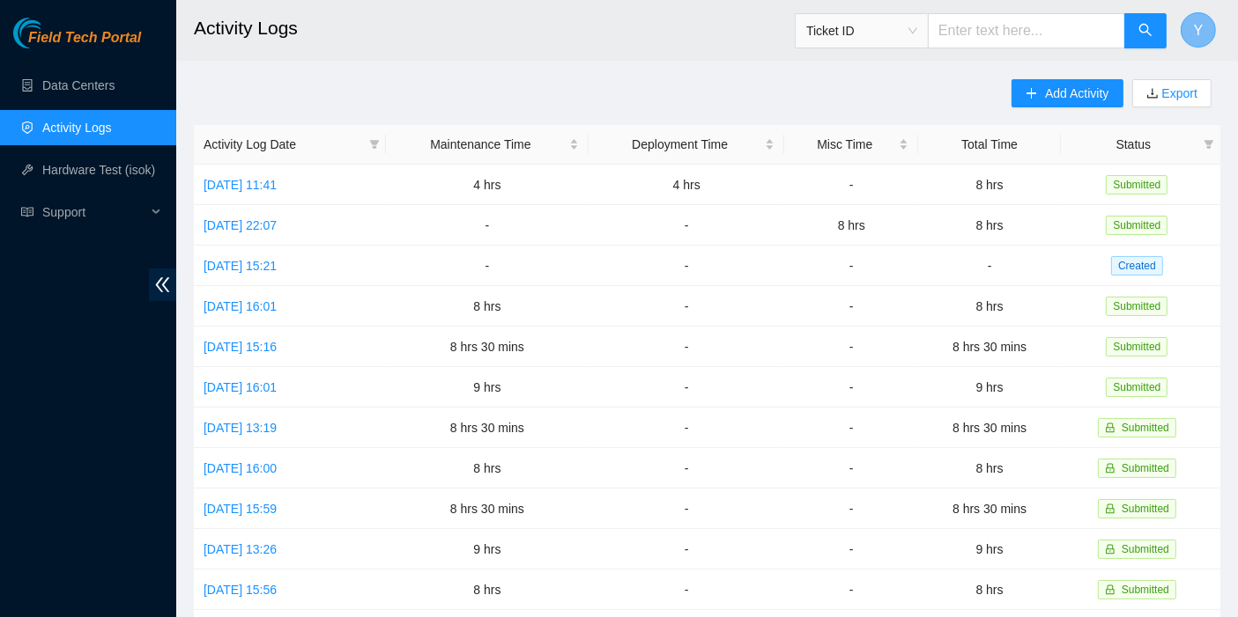
click at [1208, 21] on button "Y" at bounding box center [1197, 29] width 35 height 35
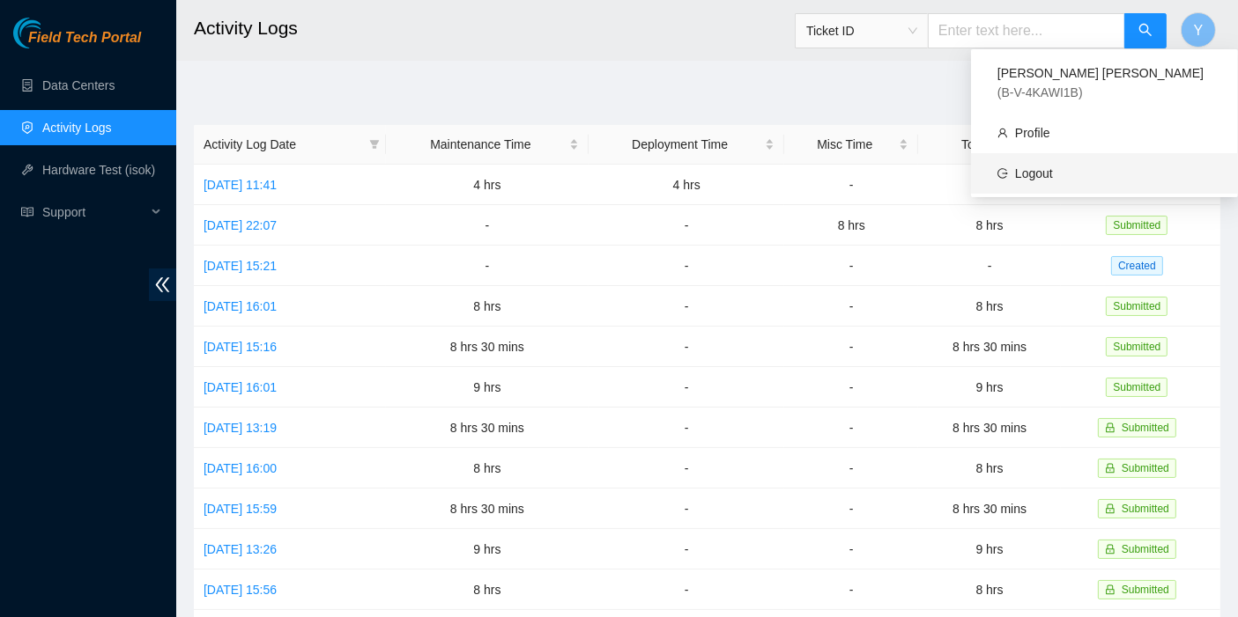
click at [1053, 166] on link "Logout" at bounding box center [1034, 173] width 38 height 14
